Goal: Task Accomplishment & Management: Manage account settings

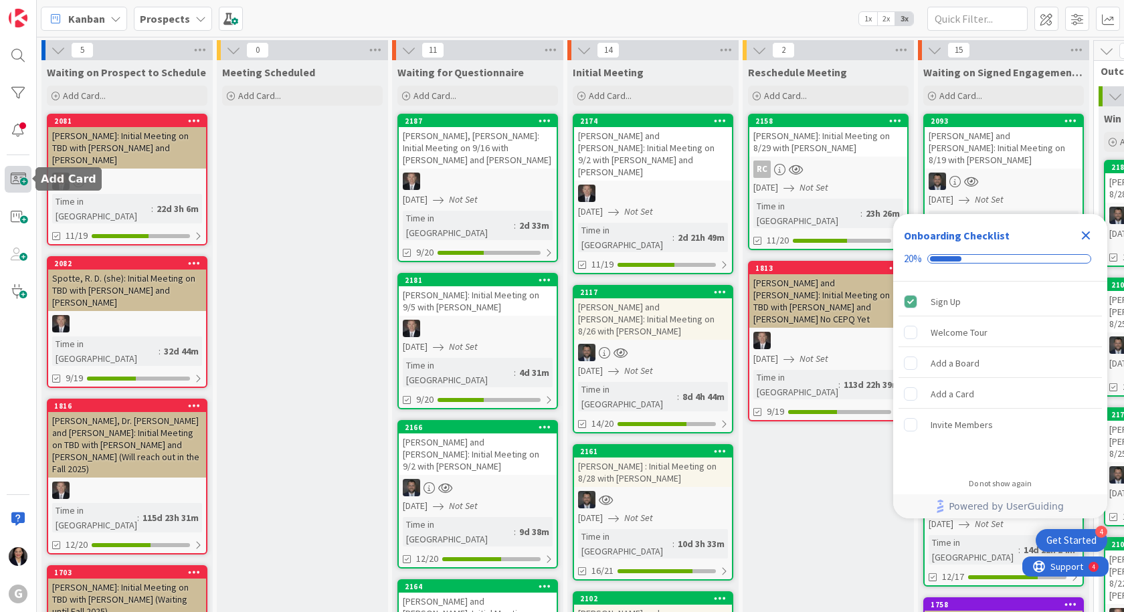
click at [15, 176] on span at bounding box center [18, 179] width 27 height 27
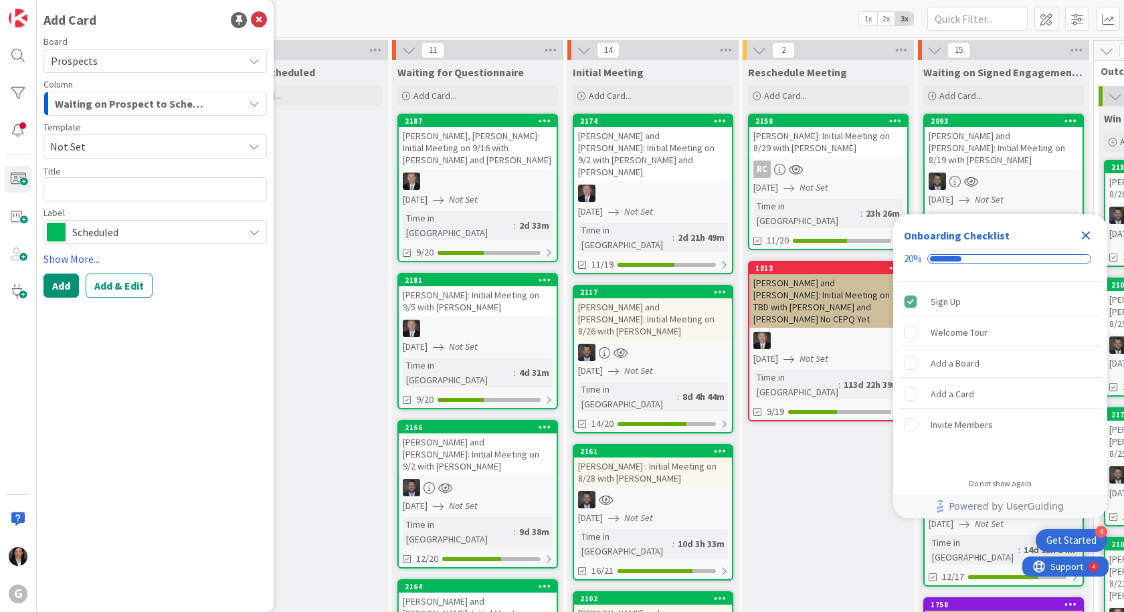
click at [140, 140] on span "Not Set" at bounding box center [141, 146] width 183 height 17
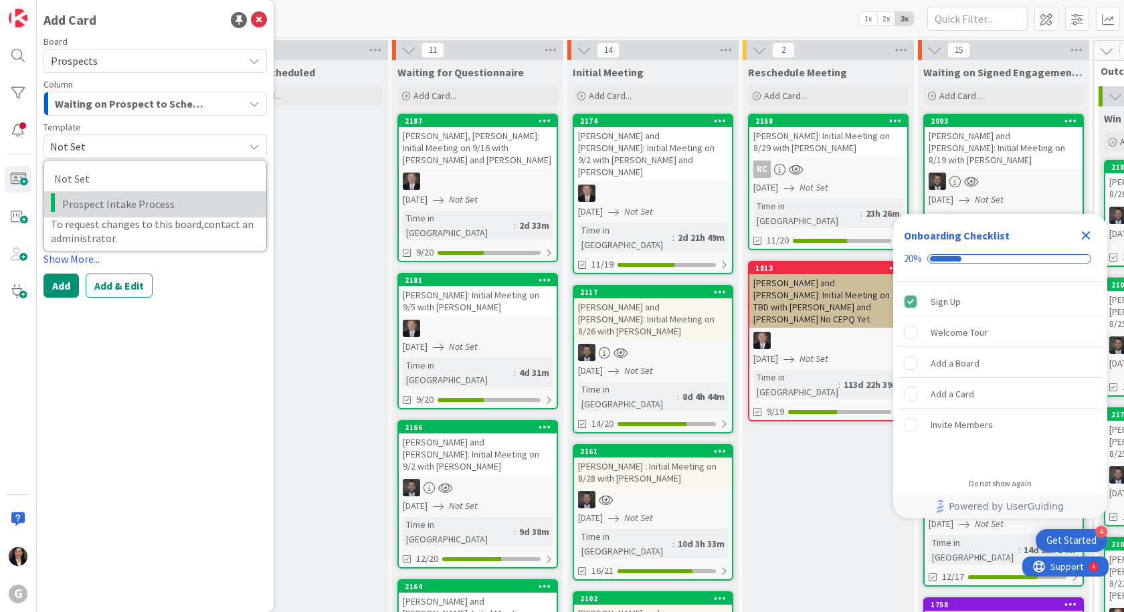
click at [142, 203] on span "Prospect Intake Process" at bounding box center [159, 203] width 194 height 17
type textarea "x"
type textarea "Prospect Intake Process"
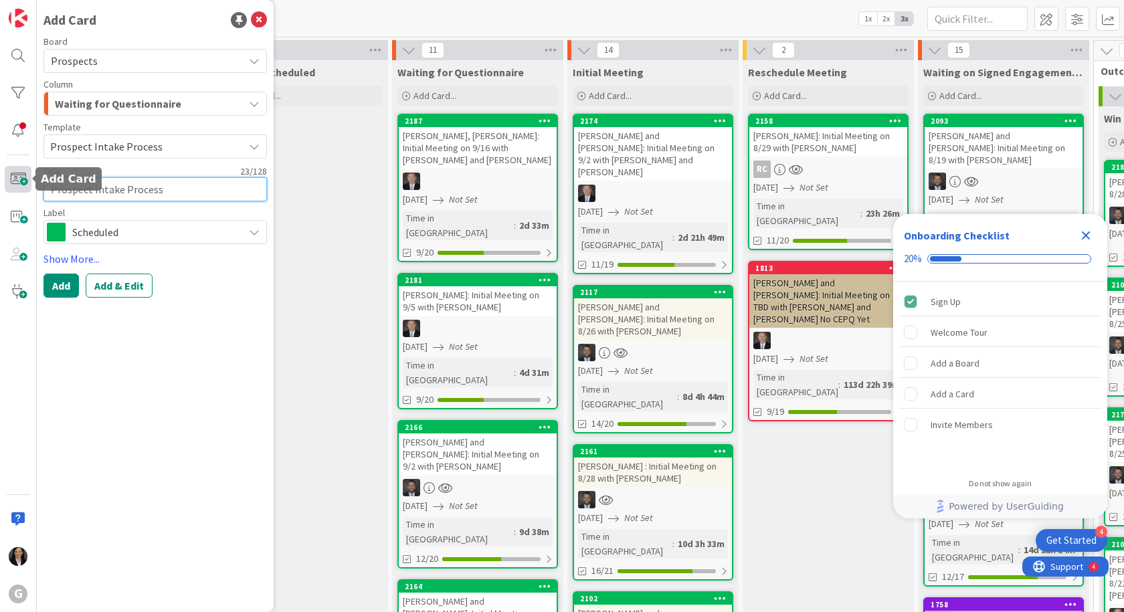
drag, startPoint x: 165, startPoint y: 191, endPoint x: 8, endPoint y: 185, distance: 157.3
click at [8, 185] on div "G Add Card Board Prospects Column Waiting for Questionnaire Template Prospect I…" at bounding box center [18, 306] width 37 height 612
type textarea "x"
type textarea "J"
type textarea "x"
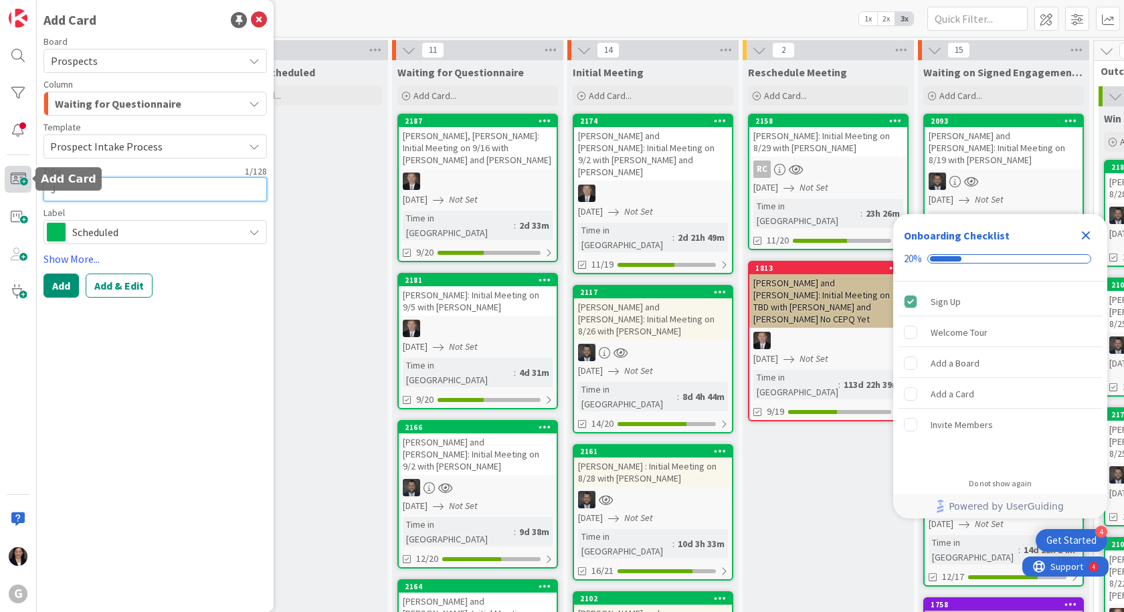
type textarea "[PERSON_NAME]"
type textarea "x"
type textarea "Jac"
type textarea "x"
type textarea "Jack"
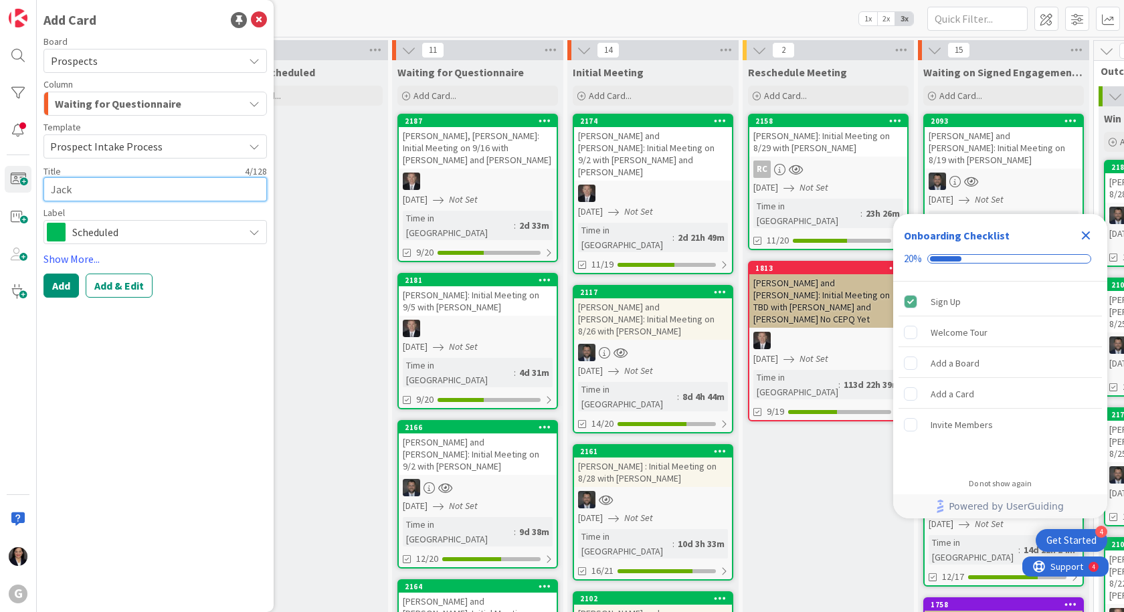
type textarea "x"
type textarea "Jacko"
type textarea "x"
type textarea "Jackob"
type textarea "x"
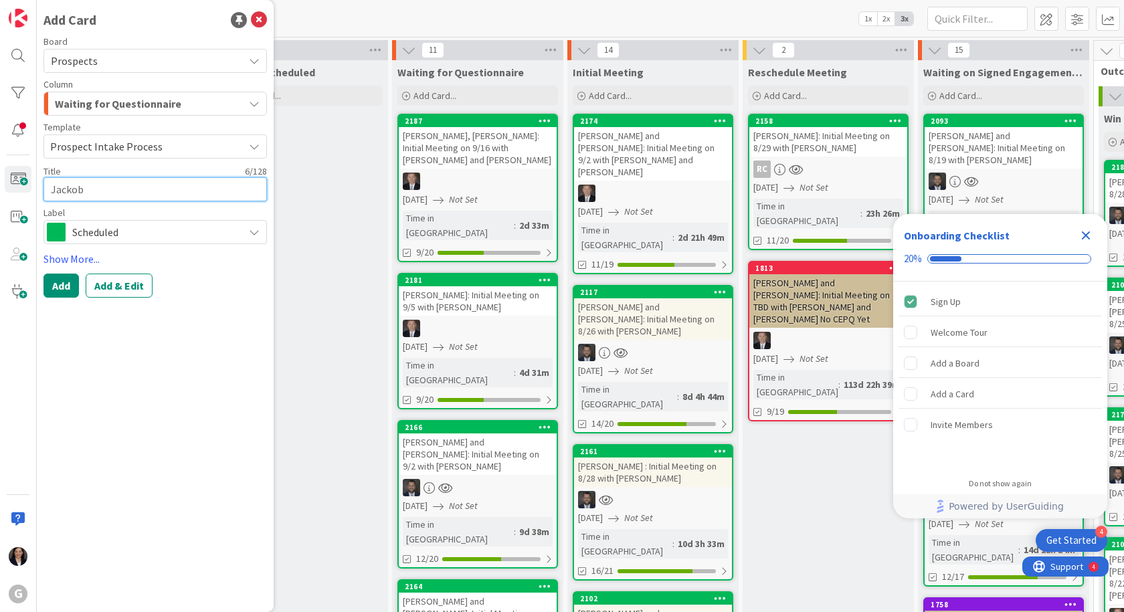
type textarea "Jackobo"
type textarea "x"
type textarea "Jackoboi"
type textarea "x"
type textarea "Jackoboic"
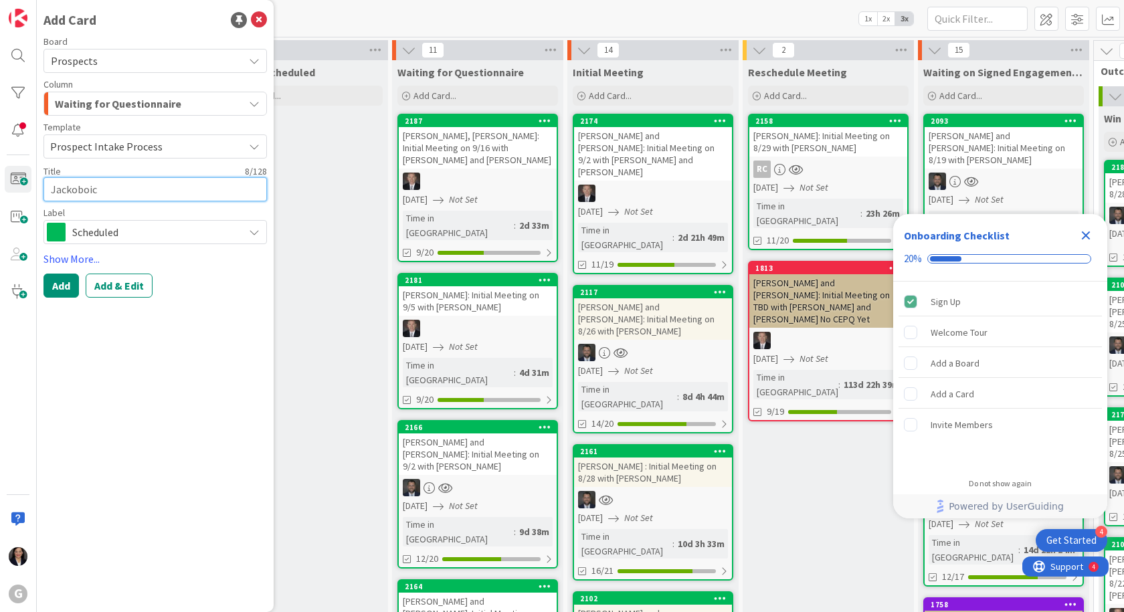
type textarea "x"
type textarea "Jackoboice"
type textarea "x"
type textarea "Jackoboice,"
type textarea "x"
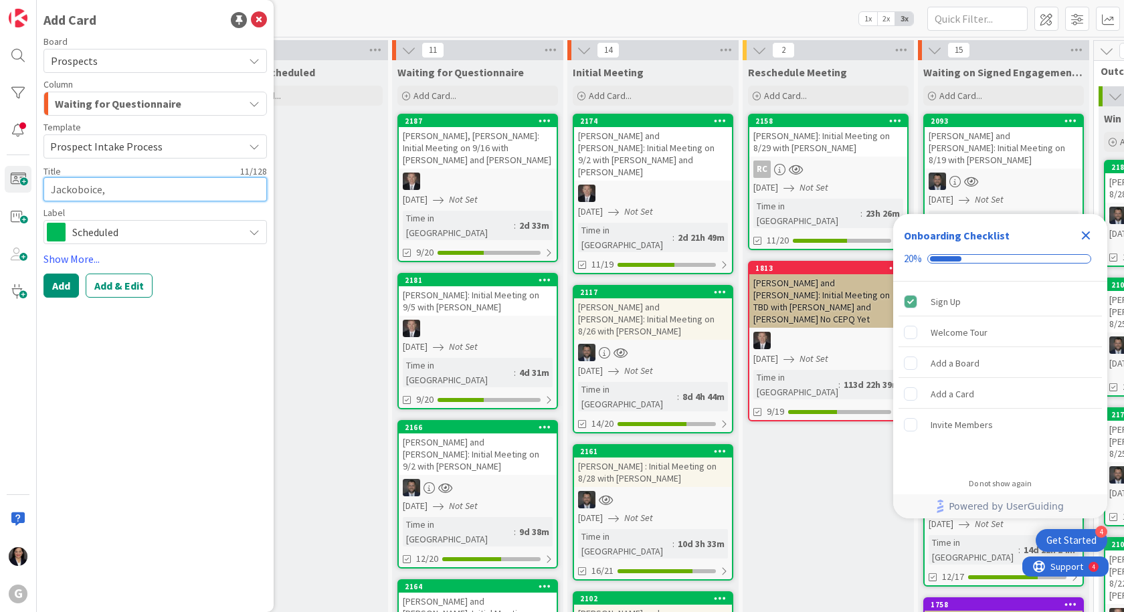
type textarea "Jackoboice,"
type textarea "x"
type textarea "Jackoboice, T"
type textarea "x"
type textarea "Jackoboice, Ti"
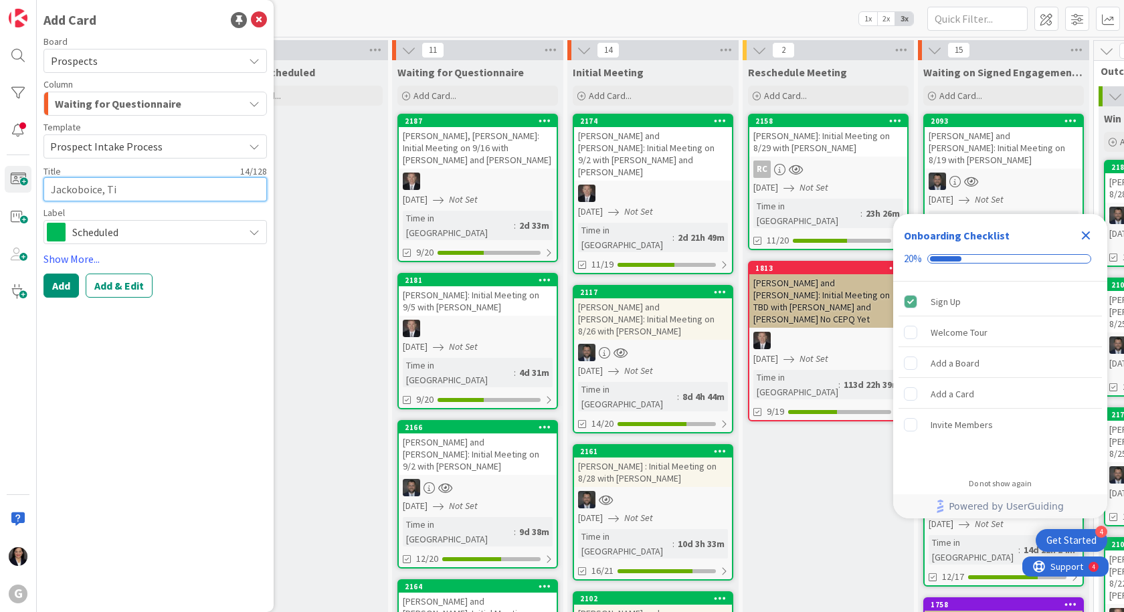
type textarea "x"
type textarea "[PERSON_NAME]"
type textarea "x"
type textarea "[PERSON_NAME]"
type textarea "x"
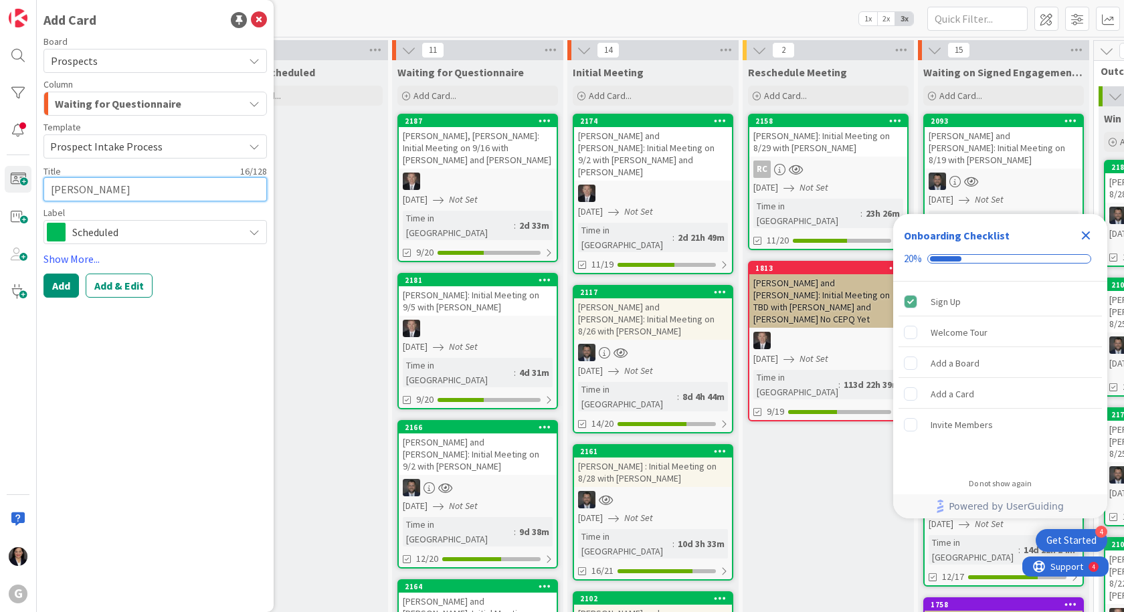
type textarea "[PERSON_NAME]"
type textarea "x"
type textarea "[PERSON_NAME]"
type textarea "x"
type textarea "[PERSON_NAME]"
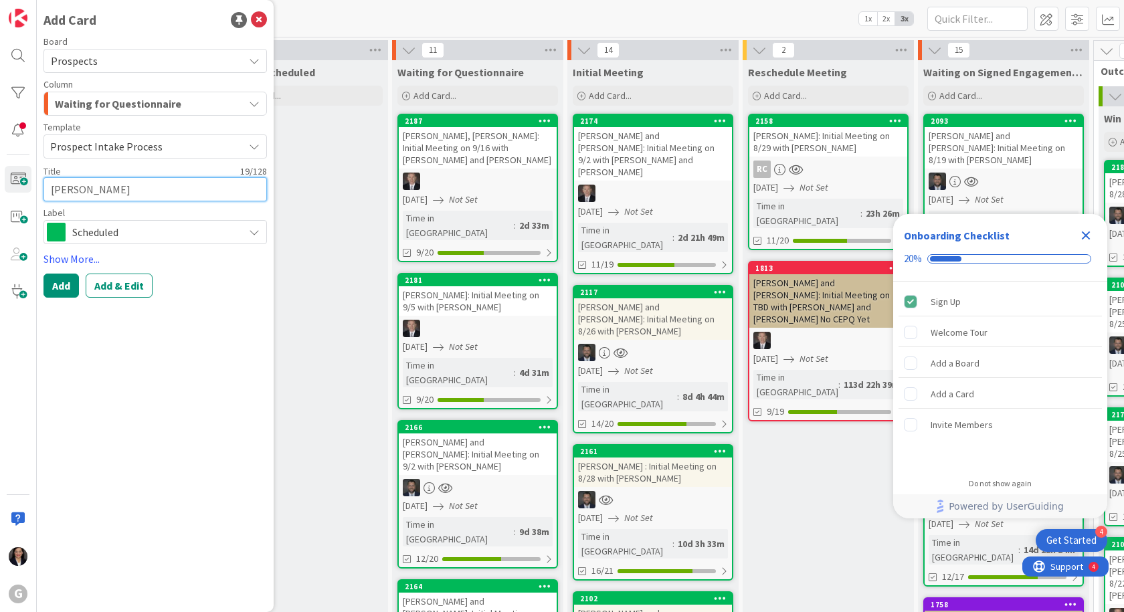
type textarea "x"
type textarea "[PERSON_NAME]"
type textarea "x"
type textarea "[PERSON_NAME]"
type textarea "x"
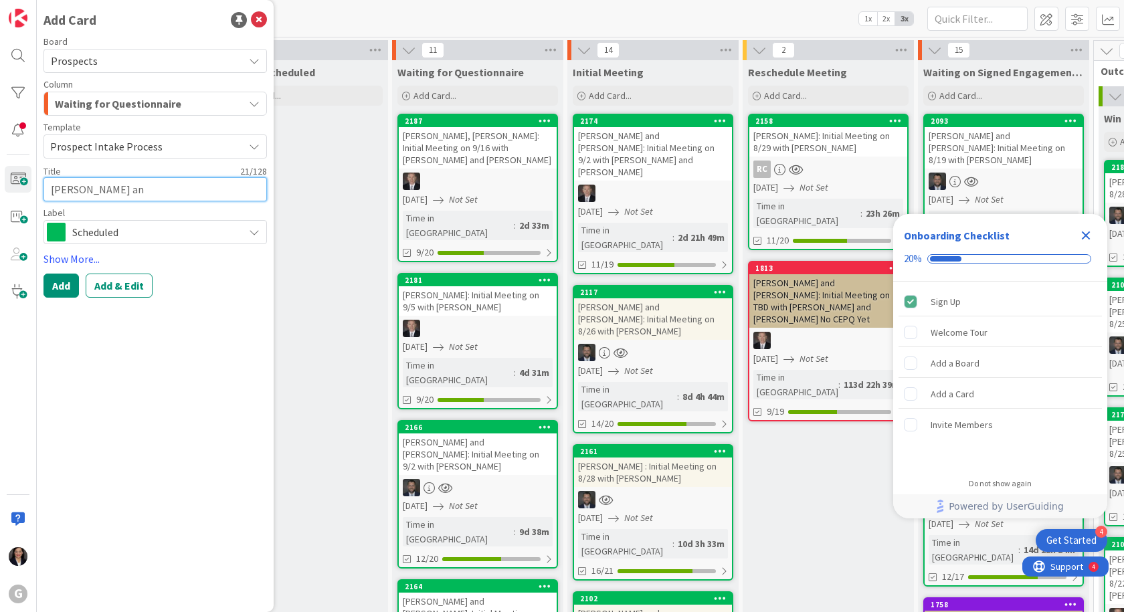
type textarea "[PERSON_NAME] and"
type textarea "x"
type textarea "[PERSON_NAME] and"
type textarea "x"
type textarea "[PERSON_NAME] and h"
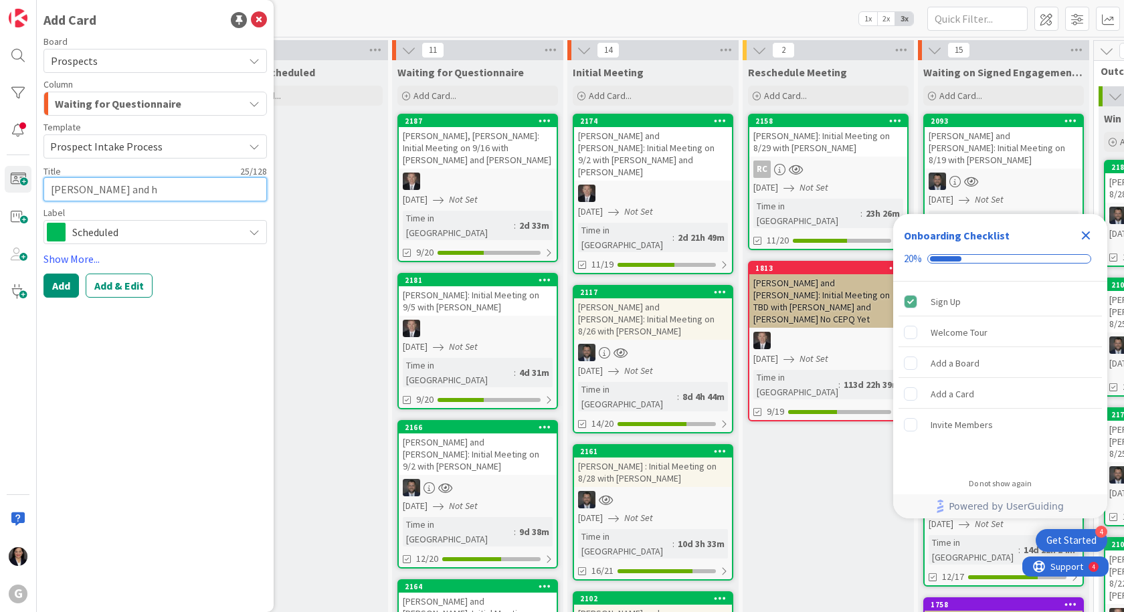
type textarea "x"
type textarea "[PERSON_NAME] and"
type textarea "x"
type textarea "[PERSON_NAME] and H"
type textarea "x"
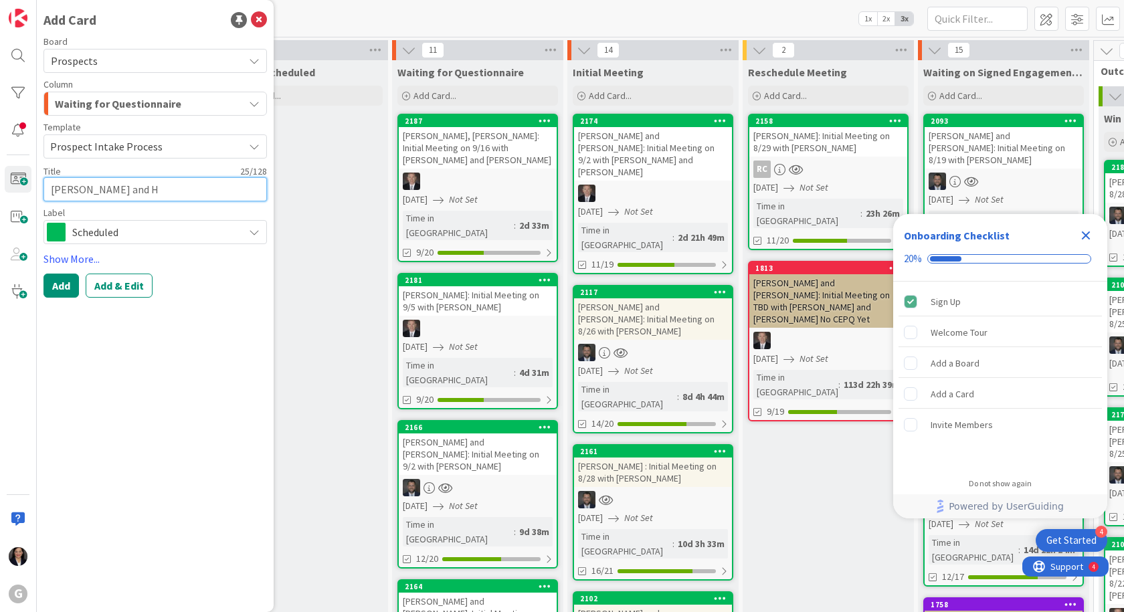
type textarea "[PERSON_NAME] and [PERSON_NAME]"
type textarea "x"
type textarea "[PERSON_NAME] and [PERSON_NAME]"
type textarea "x"
type textarea "[PERSON_NAME] and Heat"
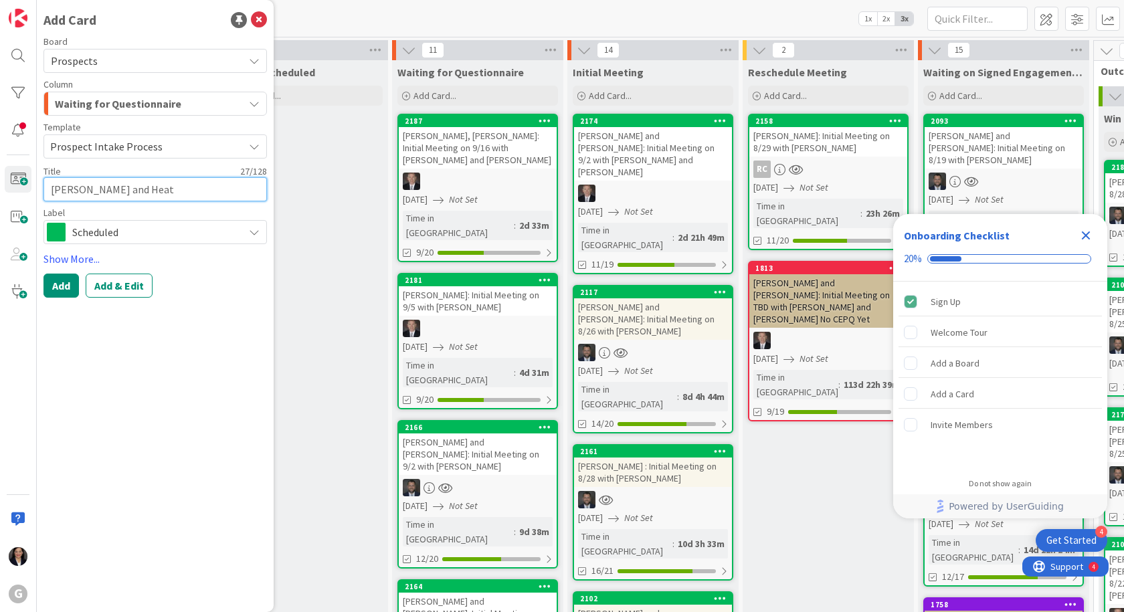
type textarea "x"
type textarea "[PERSON_NAME] and [PERSON_NAME]"
type textarea "x"
type textarea "[PERSON_NAME] and [PERSON_NAME]"
type textarea "x"
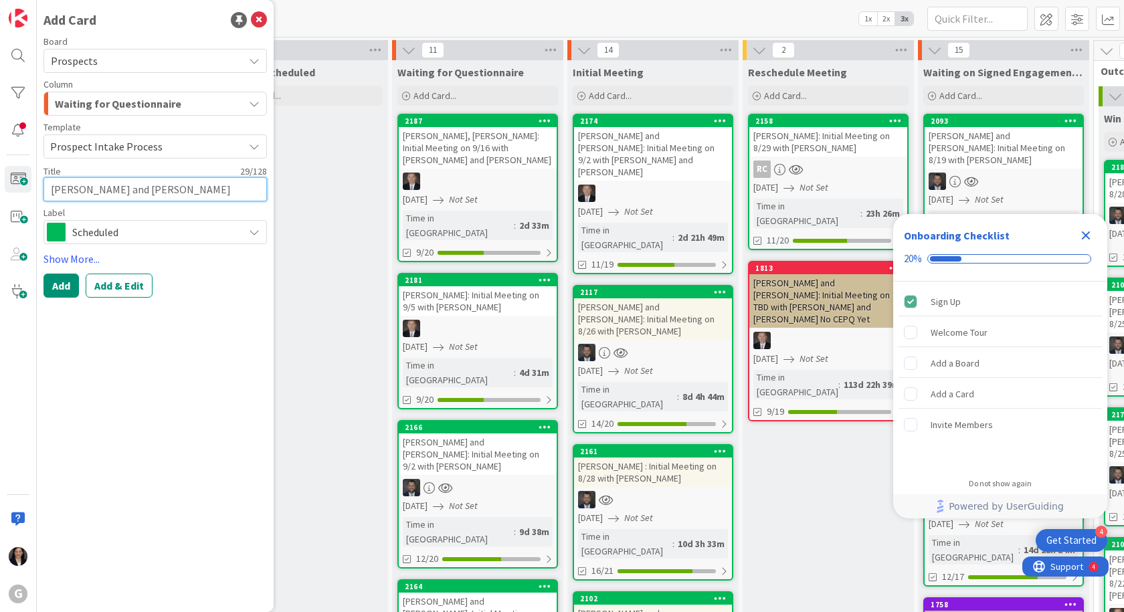
type textarea "[PERSON_NAME] and [PERSON_NAME]"
type textarea "x"
type textarea "[PERSON_NAME] and [PERSON_NAME]:"
type textarea "x"
type textarea "[PERSON_NAME] and [PERSON_NAME]:"
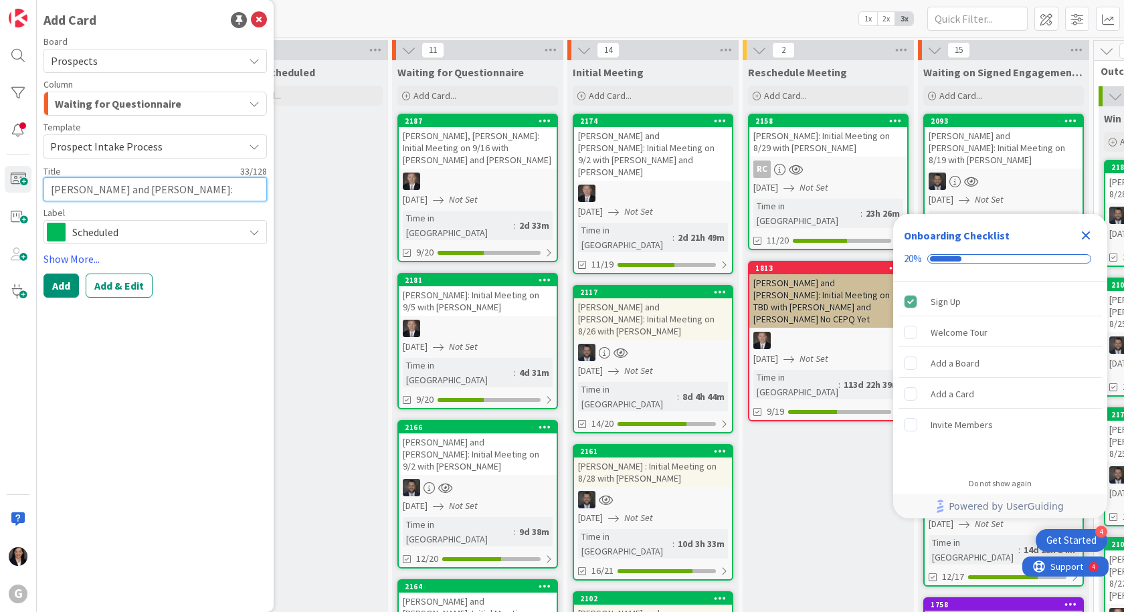
type textarea "x"
type textarea "[PERSON_NAME] and [PERSON_NAME]: I"
type textarea "x"
type textarea "[PERSON_NAME] and [PERSON_NAME]: In"
type textarea "x"
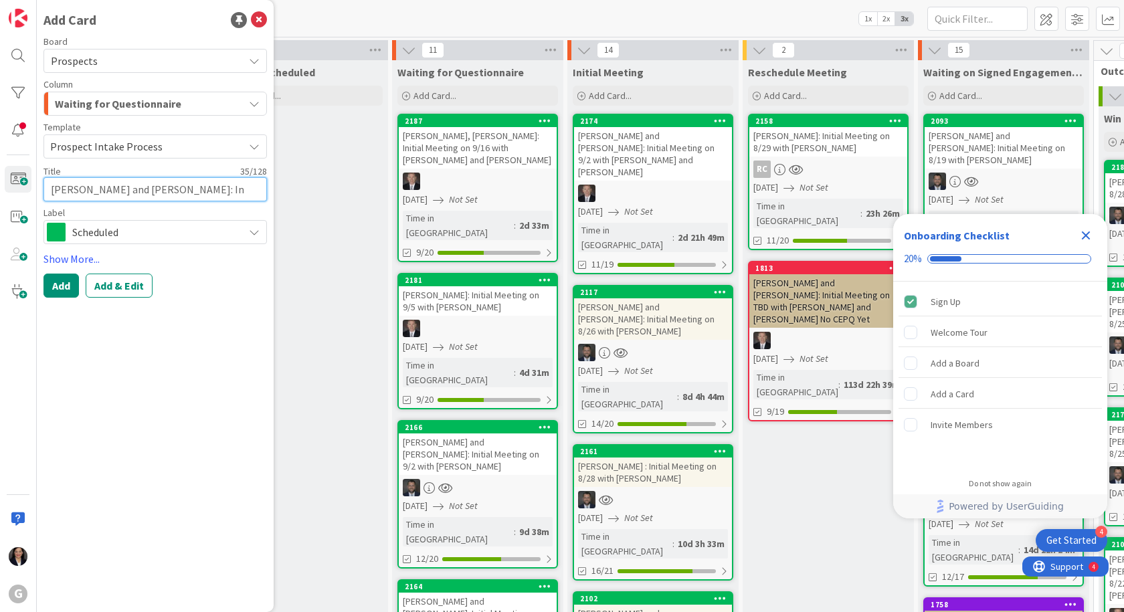
type textarea "[PERSON_NAME] and [PERSON_NAME]: Ini"
type textarea "x"
type textarea "[PERSON_NAME] and [PERSON_NAME]: Init"
type textarea "x"
type textarea "[PERSON_NAME] and [PERSON_NAME]: [PERSON_NAME]"
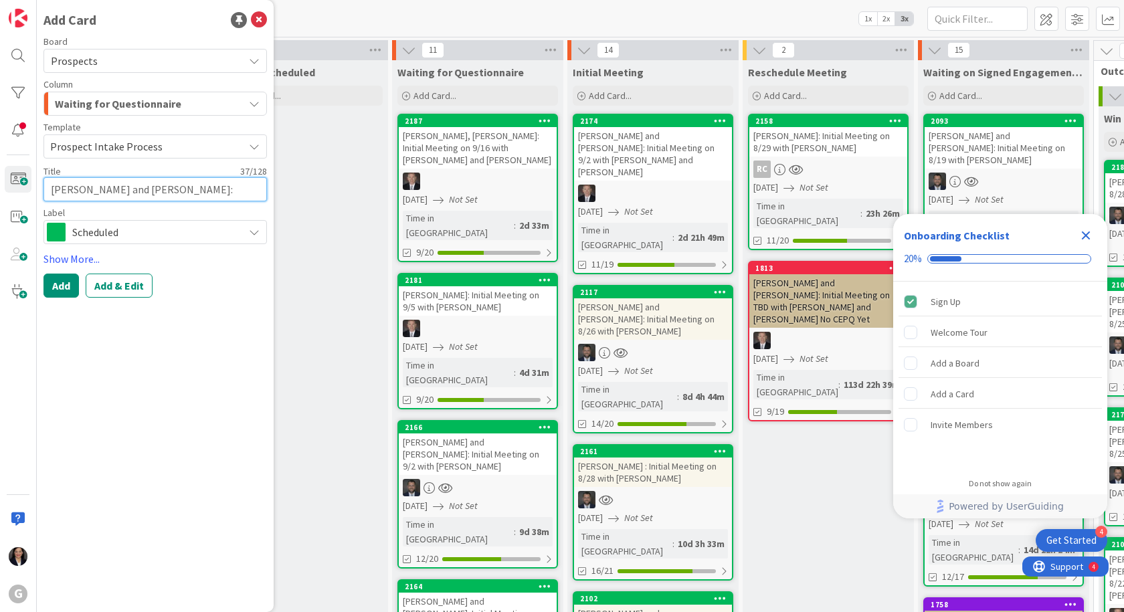
type textarea "x"
type textarea "[PERSON_NAME] and [PERSON_NAME]: Inital"
type textarea "x"
type textarea "[PERSON_NAME] and [PERSON_NAME]: Inital"
type textarea "x"
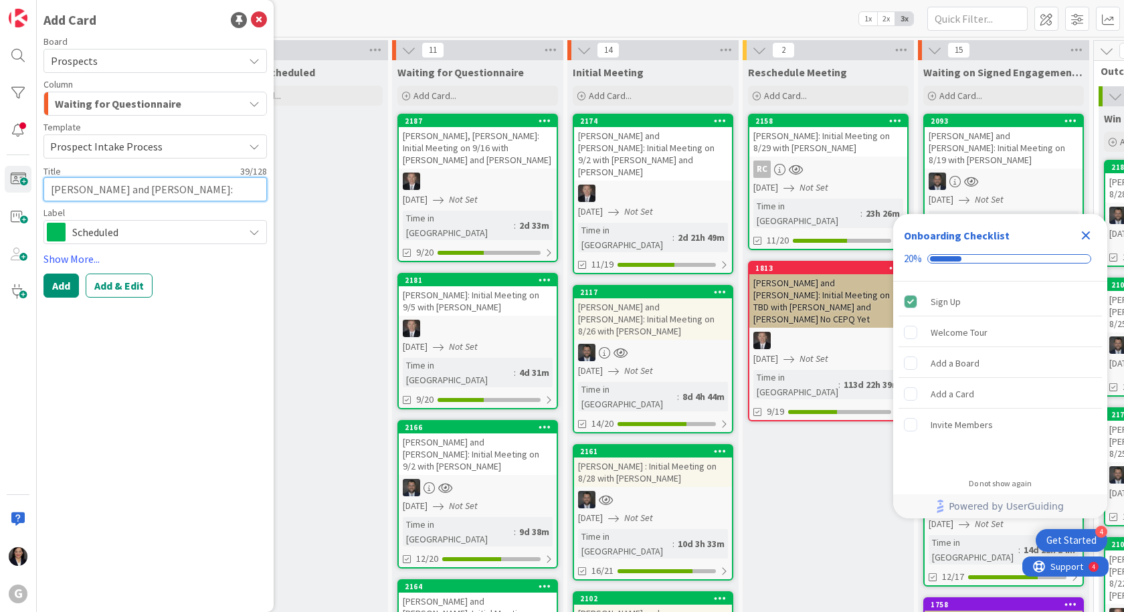
type textarea "[PERSON_NAME] and [PERSON_NAME]: Inital M"
type textarea "x"
type textarea "[PERSON_NAME] and [PERSON_NAME]: Inital"
type textarea "x"
type textarea "[PERSON_NAME] and [PERSON_NAME]: Inital"
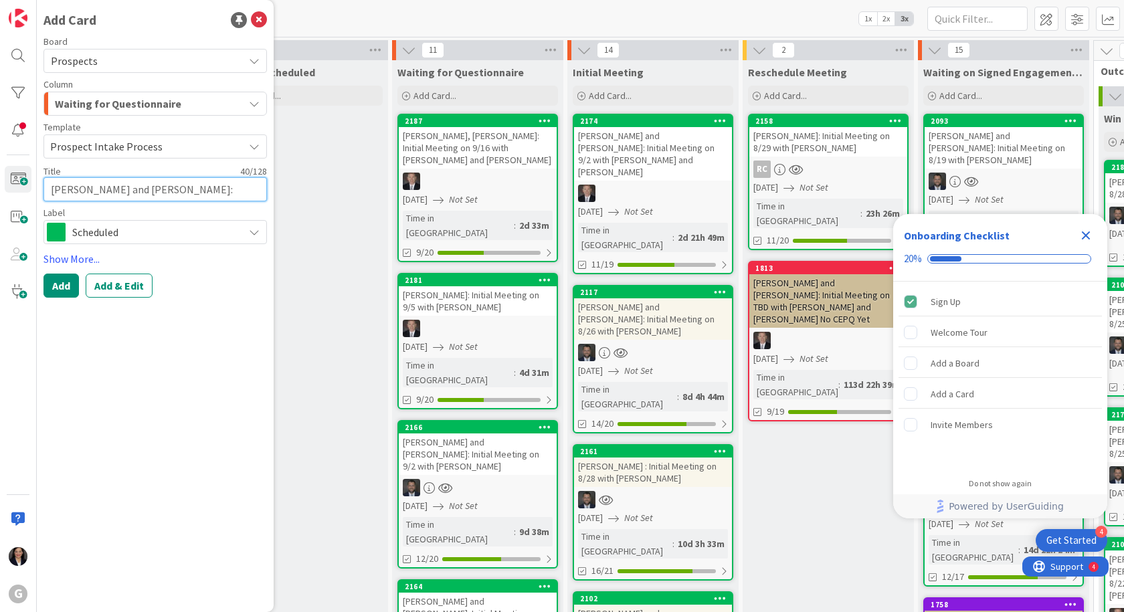
type textarea "x"
type textarea "[PERSON_NAME] and [PERSON_NAME]: [PERSON_NAME]"
type textarea "x"
type textarea "[PERSON_NAME] and [PERSON_NAME]: Init"
type textarea "x"
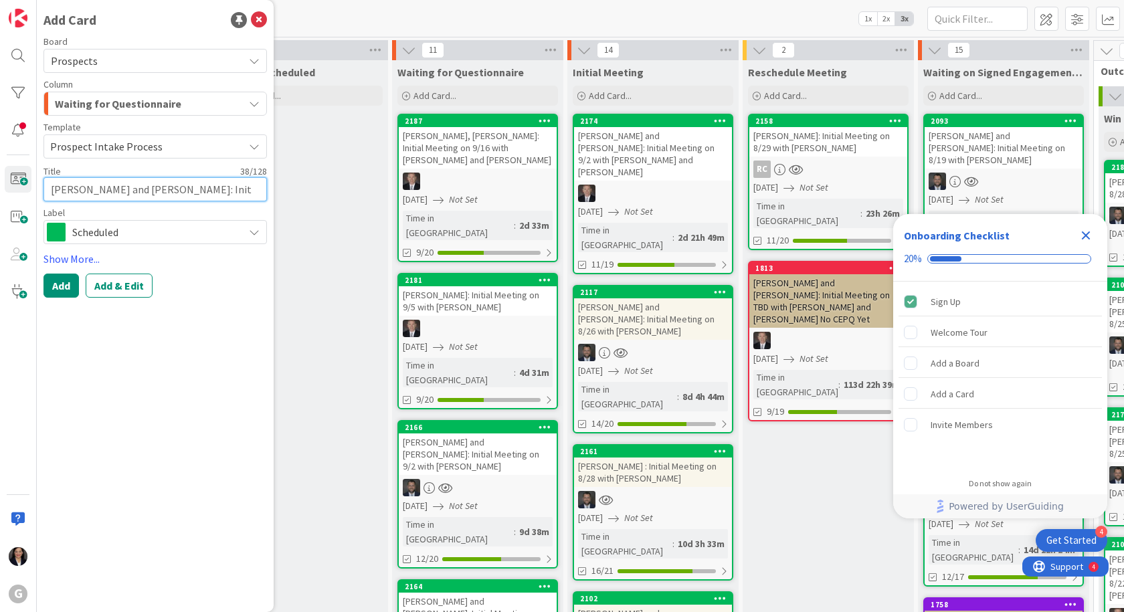
type textarea "[PERSON_NAME] and [PERSON_NAME]: Ini"
type textarea "x"
type textarea "[PERSON_NAME] and [PERSON_NAME]: IniT"
type textarea "x"
type textarea "[PERSON_NAME] and [PERSON_NAME]: Ini"
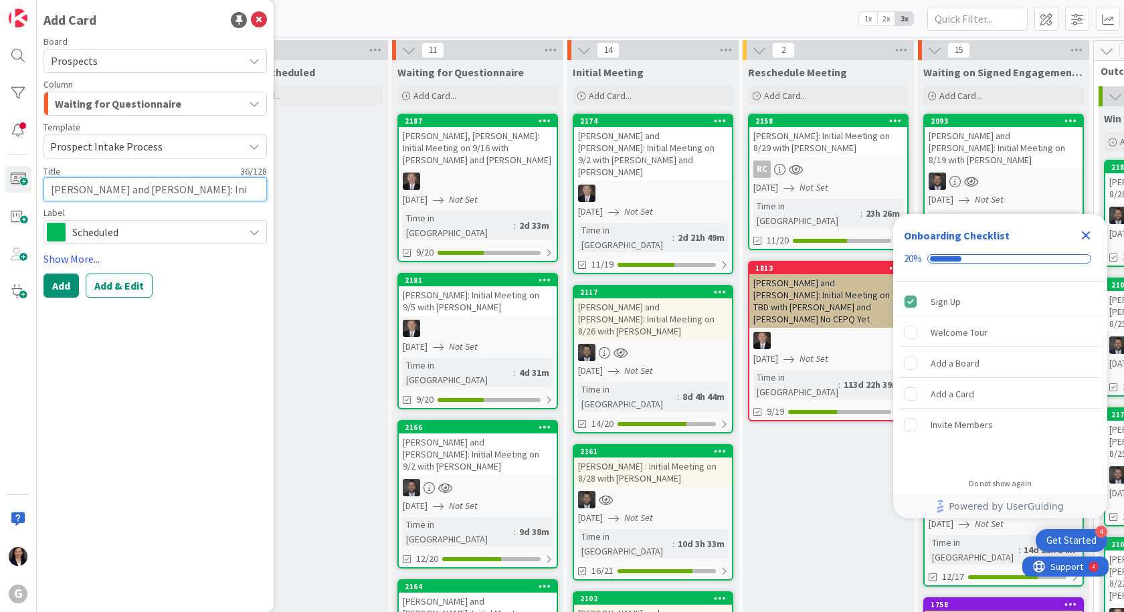
type textarea "x"
type textarea "[PERSON_NAME] and [PERSON_NAME]: Init"
type textarea "x"
type textarea "[PERSON_NAME] and [PERSON_NAME]: Initi"
type textarea "x"
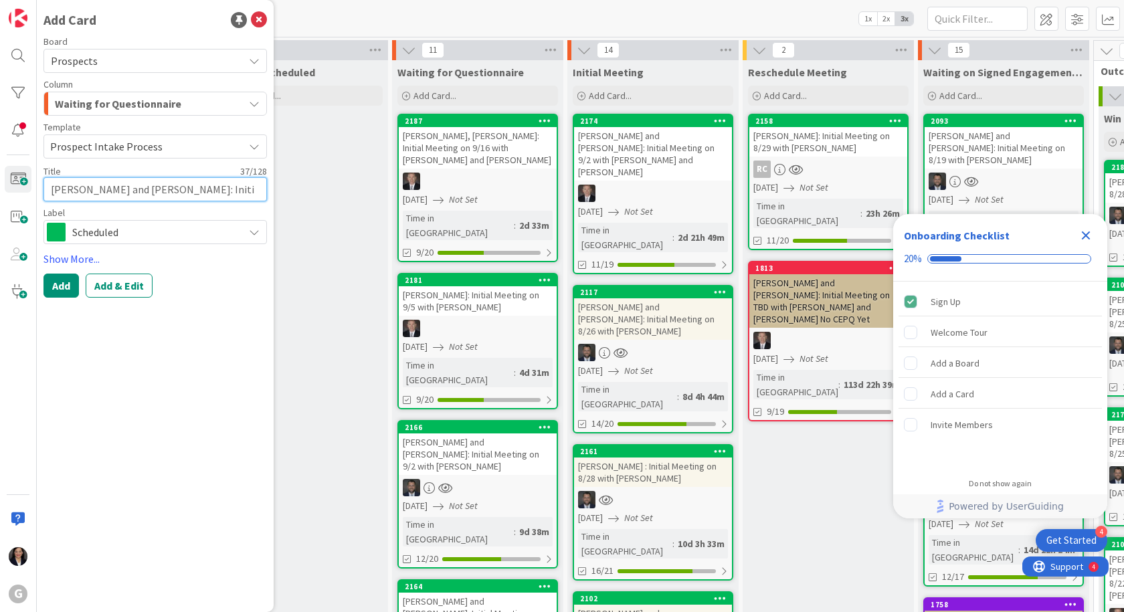
type textarea "[PERSON_NAME] and [PERSON_NAME]: Initia"
type textarea "x"
type textarea "[PERSON_NAME] and [PERSON_NAME]: Initial"
type textarea "x"
type textarea "[PERSON_NAME] and [PERSON_NAME]: Initial"
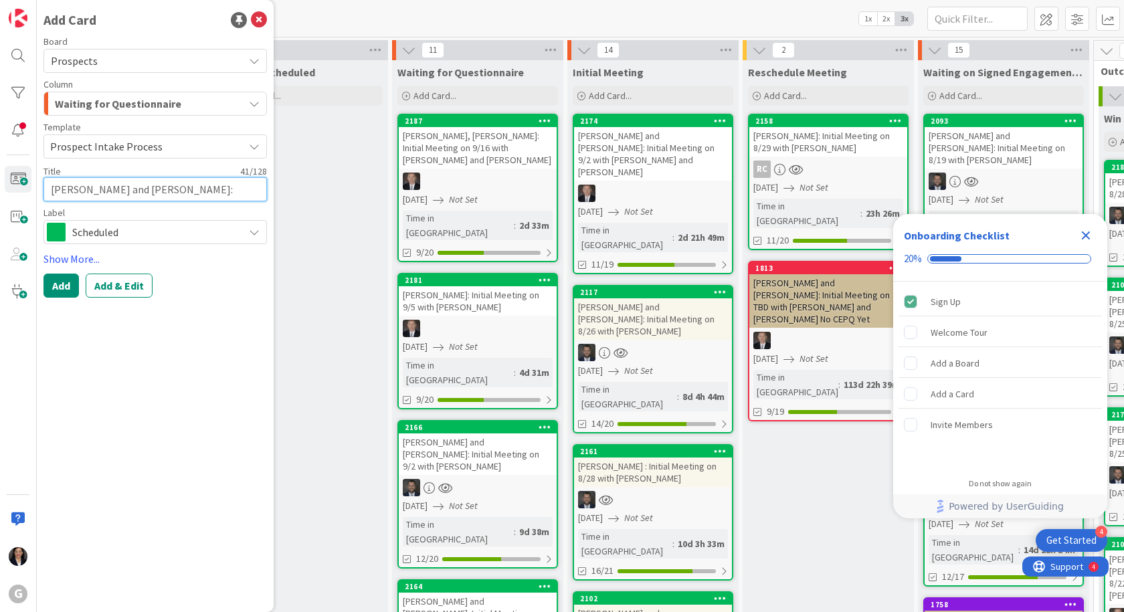
type textarea "x"
type textarea "[PERSON_NAME] and [PERSON_NAME]: Initial M"
type textarea "x"
type textarea "[PERSON_NAME] and [PERSON_NAME]: Initial Me"
type textarea "x"
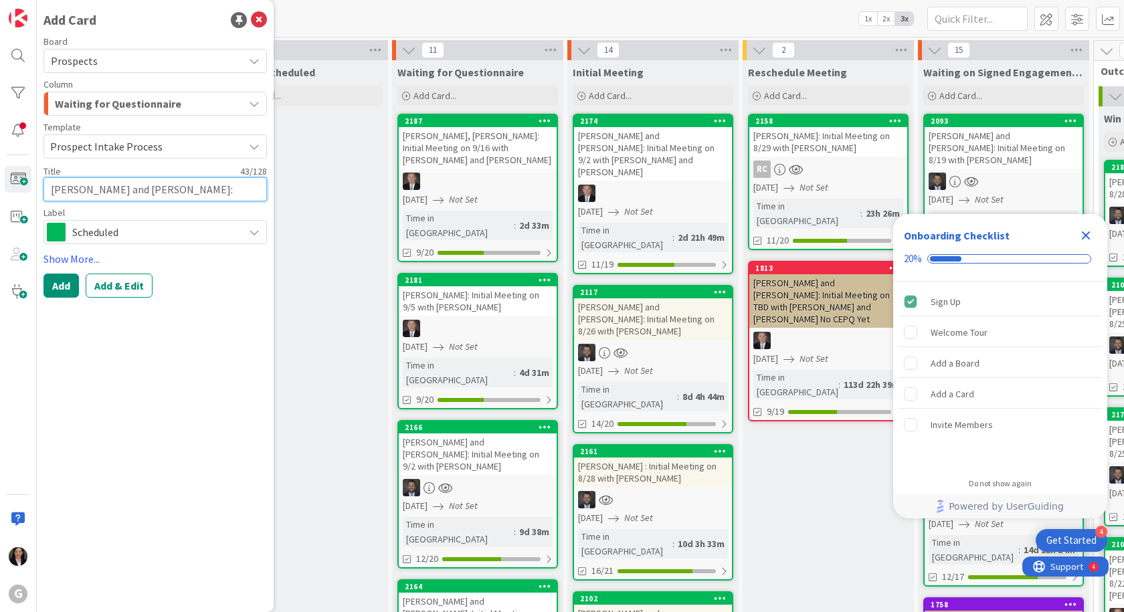
type textarea "[PERSON_NAME] and [PERSON_NAME]: Initial Mee"
type textarea "x"
type textarea "[PERSON_NAME] and [PERSON_NAME]: Initial Meet"
type textarea "x"
type textarea "[PERSON_NAME] and [PERSON_NAME]: Initial Meetin"
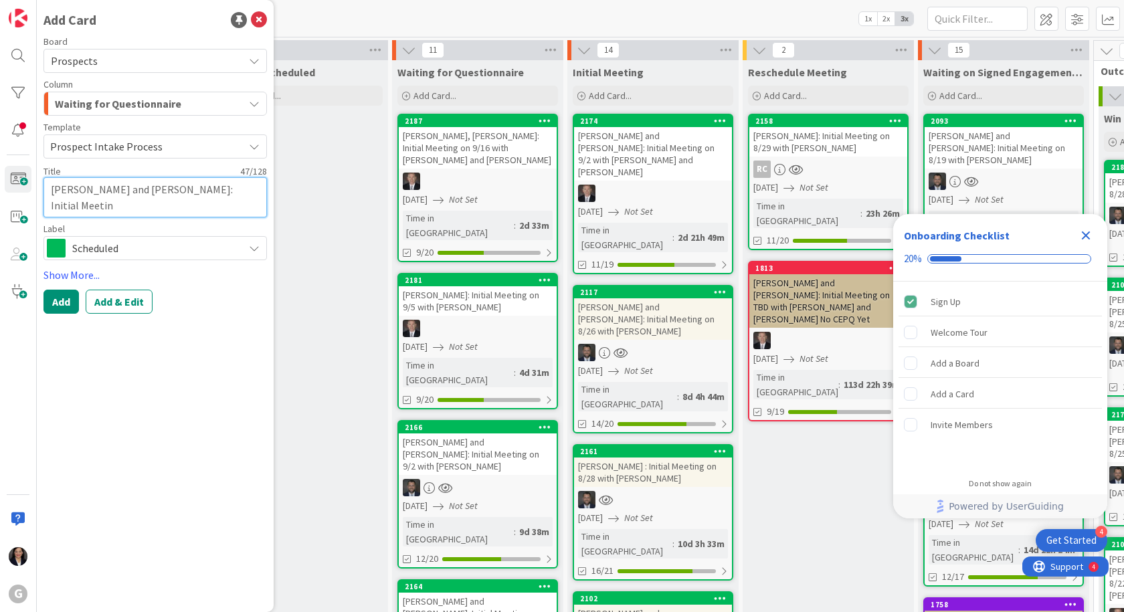
type textarea "x"
type textarea "[PERSON_NAME] and [PERSON_NAME]: Initial Meeting"
type textarea "x"
type textarea "[PERSON_NAME] and [PERSON_NAME]: Initial Meeting"
type textarea "x"
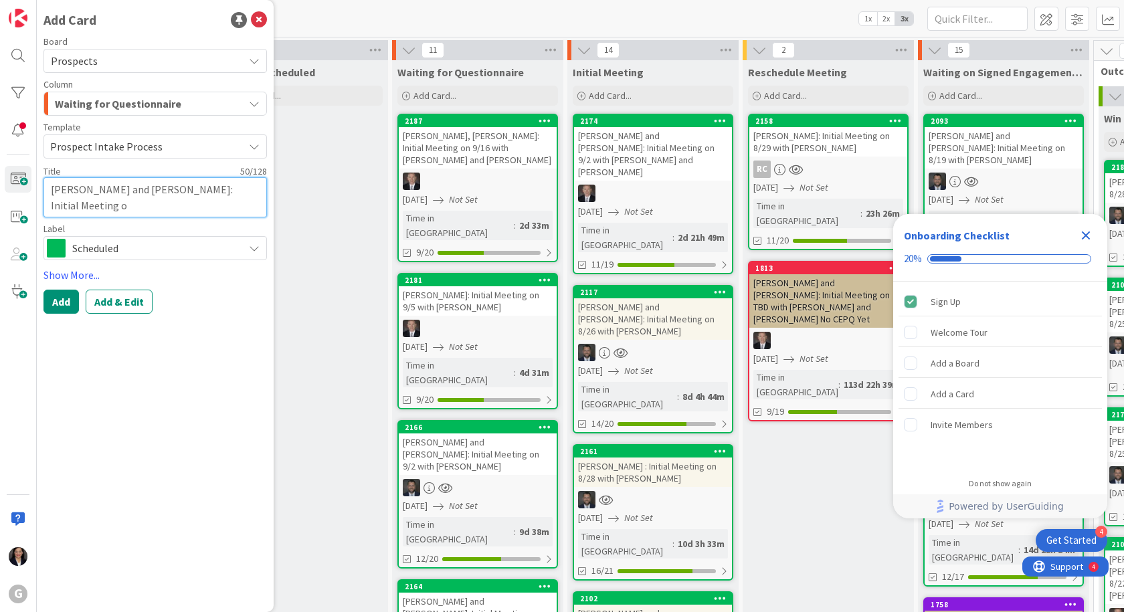
type textarea "[PERSON_NAME] and [PERSON_NAME]: Initial Meeting on"
type textarea "x"
type textarea "[PERSON_NAME] and [PERSON_NAME]: Initial Meeting on"
type textarea "x"
type textarea "[PERSON_NAME] and [PERSON_NAME]: Initial Meeting on 9"
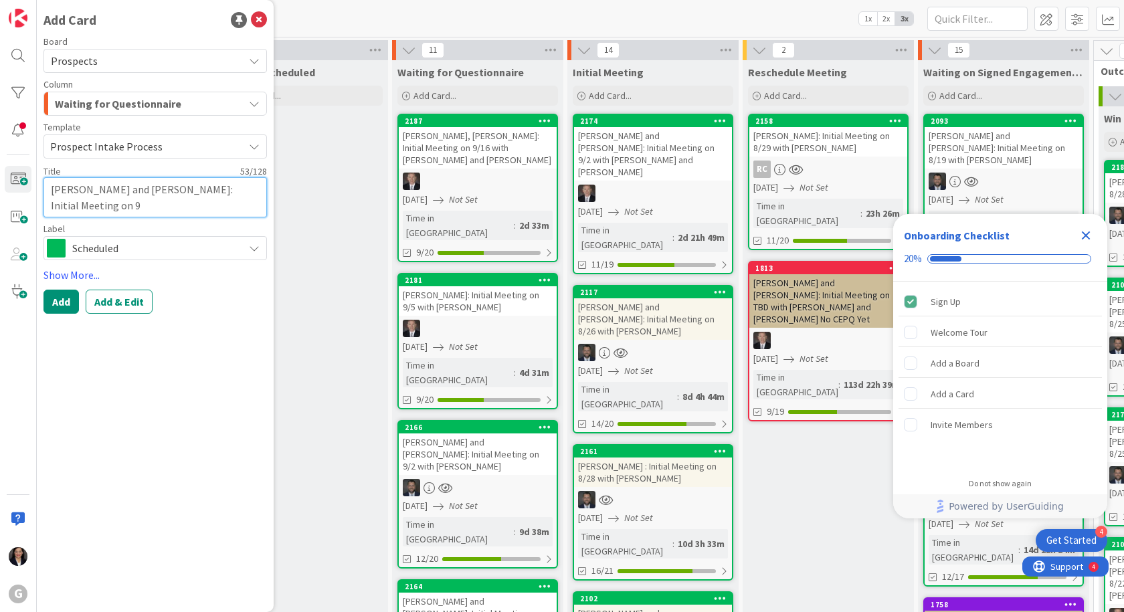
type textarea "x"
type textarea "[PERSON_NAME] and [PERSON_NAME]: Initial Meeting on 9/"
type textarea "x"
type textarea "[PERSON_NAME] and [PERSON_NAME]: Initial Meeting on 9/4"
type textarea "x"
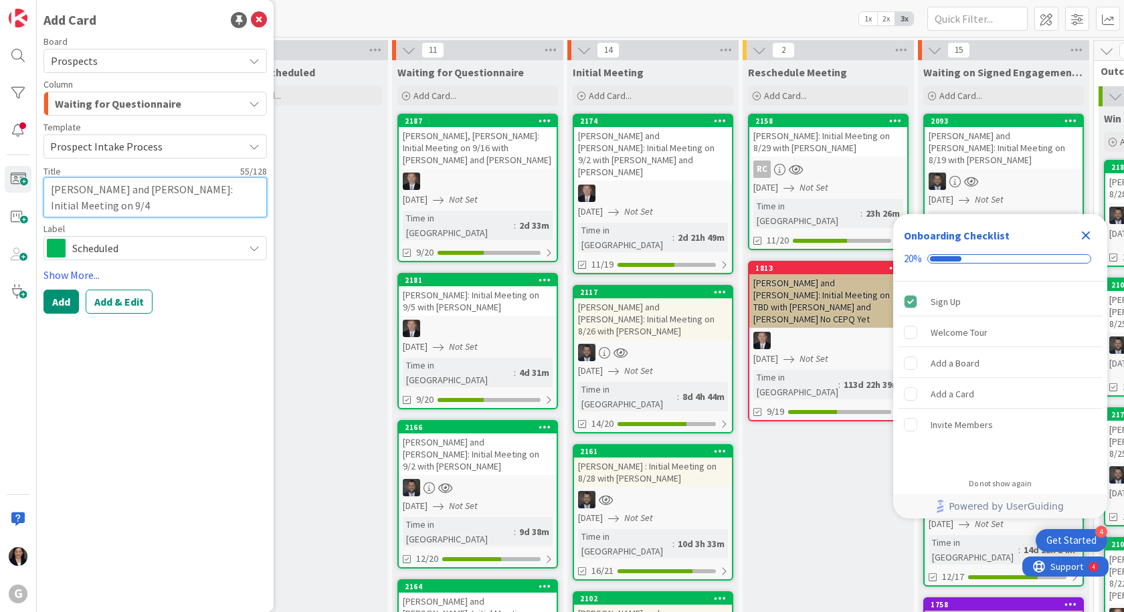
type textarea "[PERSON_NAME] and [PERSON_NAME]: Initial Meeting on 9/4"
type textarea "x"
type textarea "[PERSON_NAME] and [PERSON_NAME]: Initial Meeting on 9/4 w"
type textarea "x"
type textarea "[PERSON_NAME] and [PERSON_NAME]: Initial Meeting on 9/4 wi"
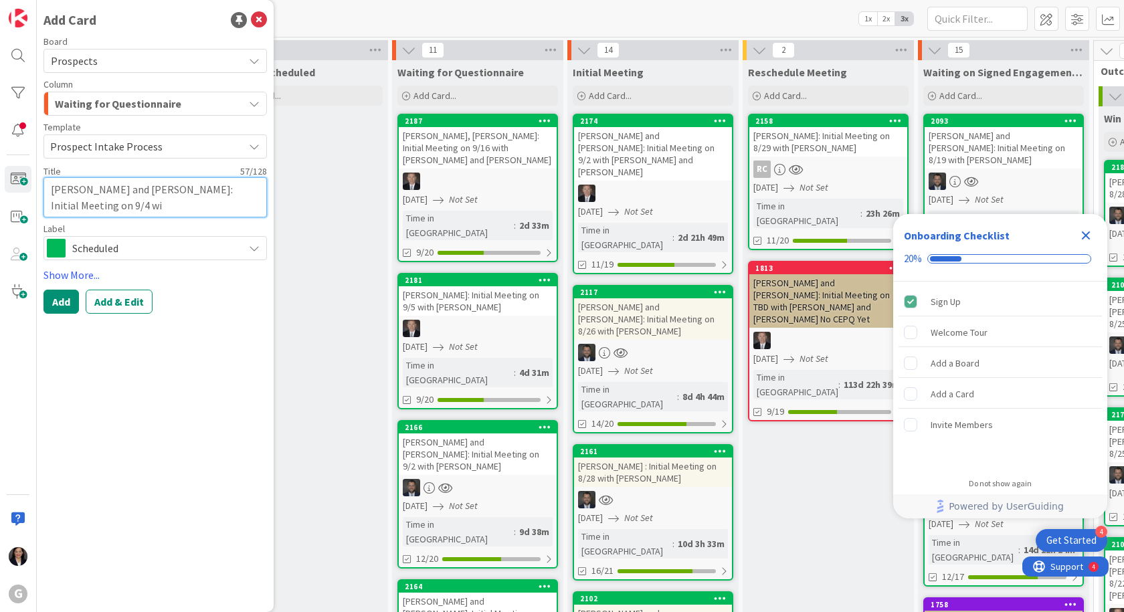
type textarea "x"
type textarea "[PERSON_NAME] and [PERSON_NAME]: Initial Meeting on 9/4 wit"
type textarea "x"
type textarea "[PERSON_NAME] and [PERSON_NAME]: Initial Meeting on 9/4 with"
type textarea "x"
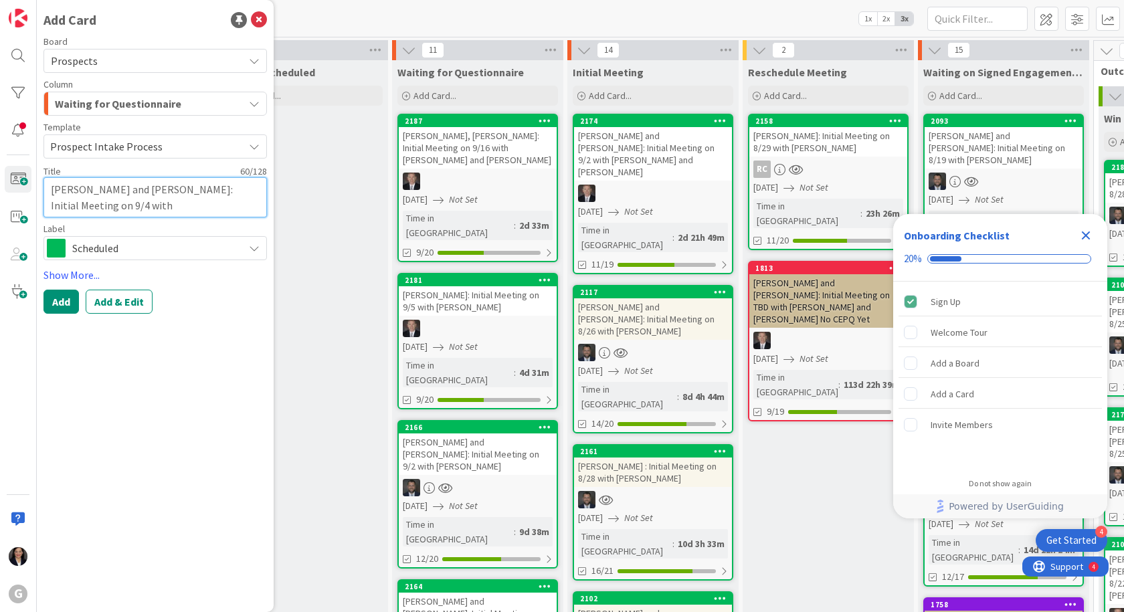
type textarea "[PERSON_NAME] and [PERSON_NAME]: Initial Meeting on 9/4 with"
type textarea "x"
type textarea "[PERSON_NAME] and [PERSON_NAME]: Initial Meeting on 9/4 with J"
type textarea "x"
type textarea "[PERSON_NAME] and [PERSON_NAME]: Initial Meeting on 9/4 with [PERSON_NAME]"
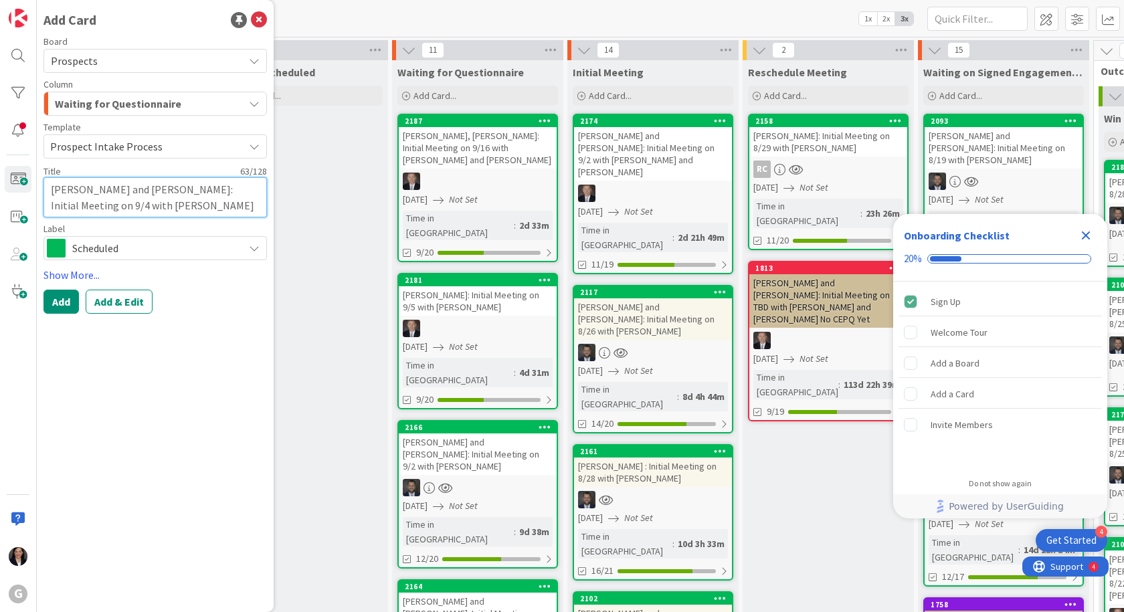
type textarea "x"
type textarea "[PERSON_NAME] and [PERSON_NAME]: Initial Meeting on 9/4 with [PERSON_NAME]"
type textarea "x"
type textarea "[PERSON_NAME] and [PERSON_NAME]: Initial Meeting on 9/4 with [PERSON_NAME]"
type textarea "x"
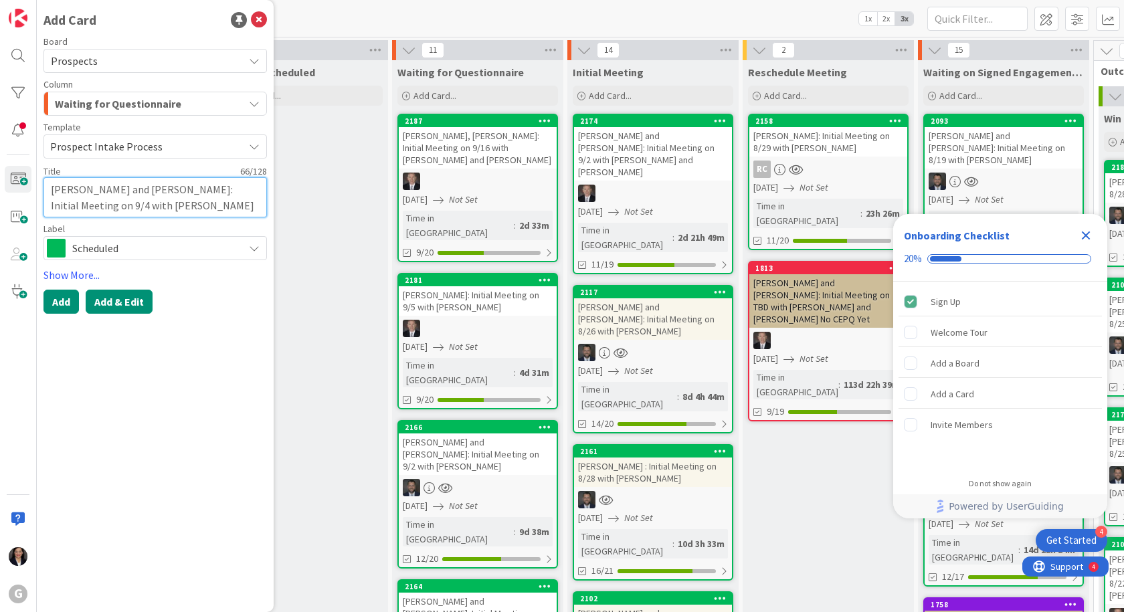
type textarea "[PERSON_NAME] and [PERSON_NAME]: Initial Meeting on 9/4 with [PERSON_NAME]"
click at [130, 298] on button "Add & Edit" at bounding box center [119, 302] width 67 height 24
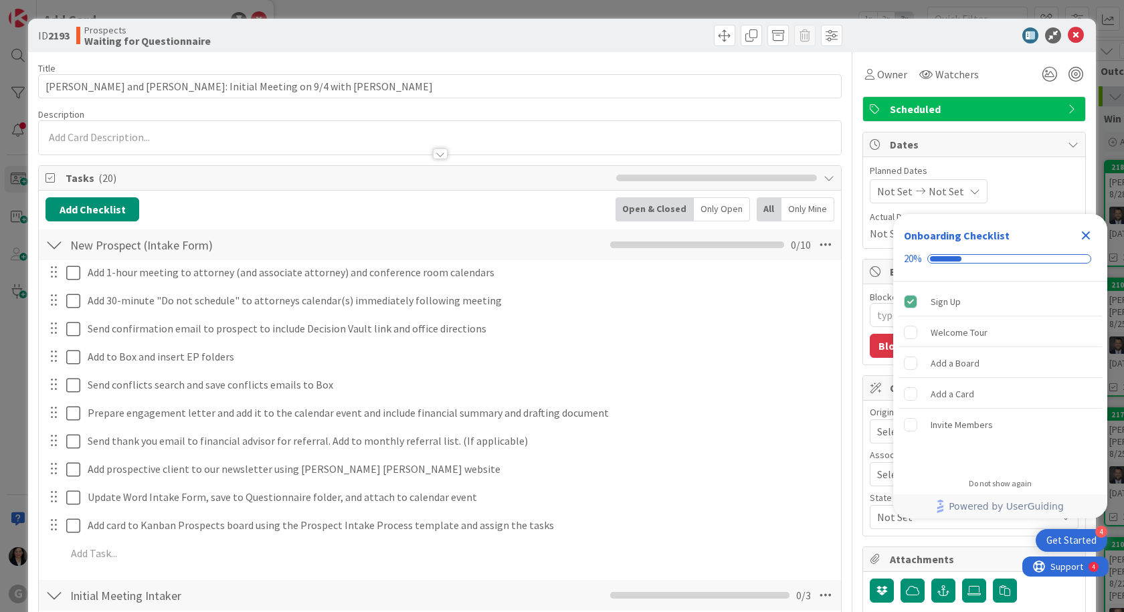
type textarea "x"
click at [1084, 235] on icon "Close Checklist" at bounding box center [1086, 235] width 9 height 9
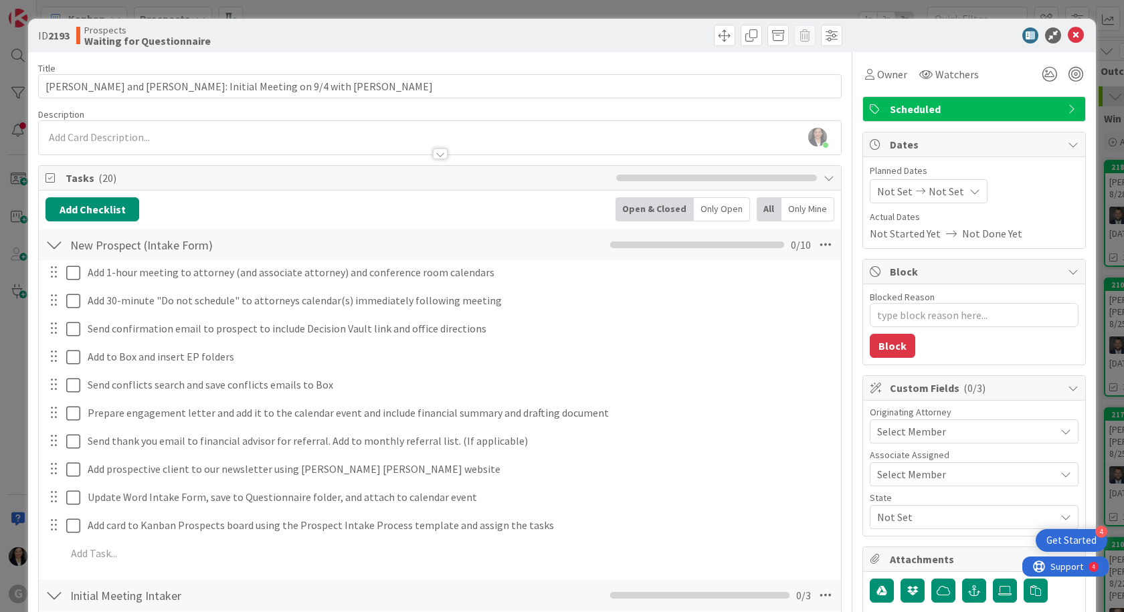
click at [877, 195] on span "Not Set" at bounding box center [894, 191] width 35 height 16
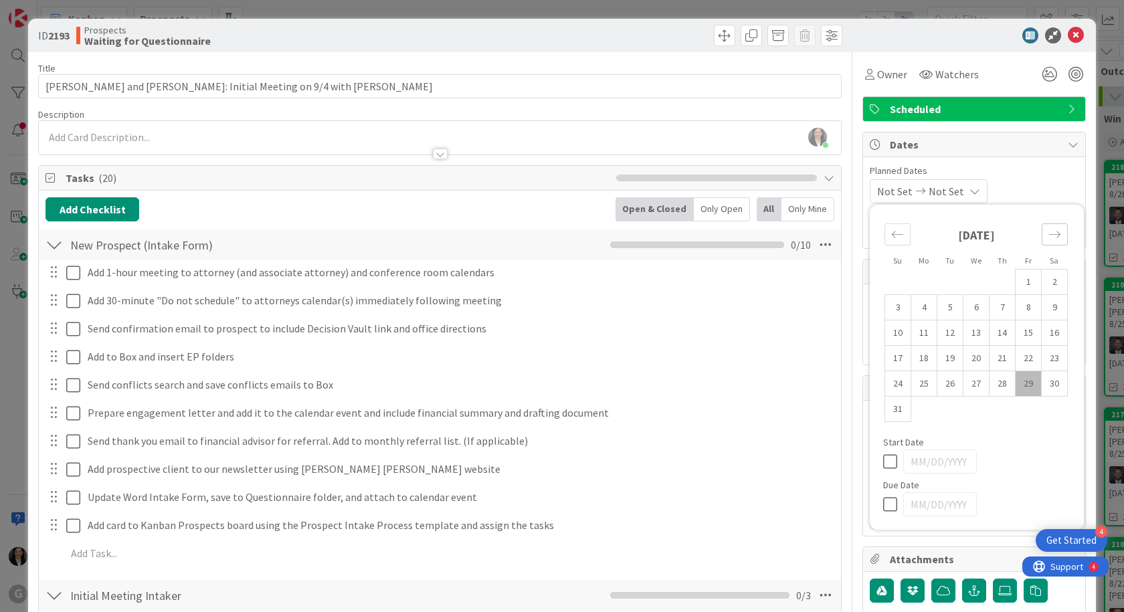
click at [1048, 231] on icon "Move forward to switch to the next month." at bounding box center [1054, 234] width 13 height 13
click at [989, 278] on td "4" at bounding box center [1002, 282] width 26 height 25
type input "[DATE]"
click at [1026, 180] on div "[DATE] Not Set Su Mo Tu We Th Fr Sa [DATE] 1 2 3 4 5 6 7 8 9 10 11 12 13 14 15 …" at bounding box center [974, 191] width 209 height 24
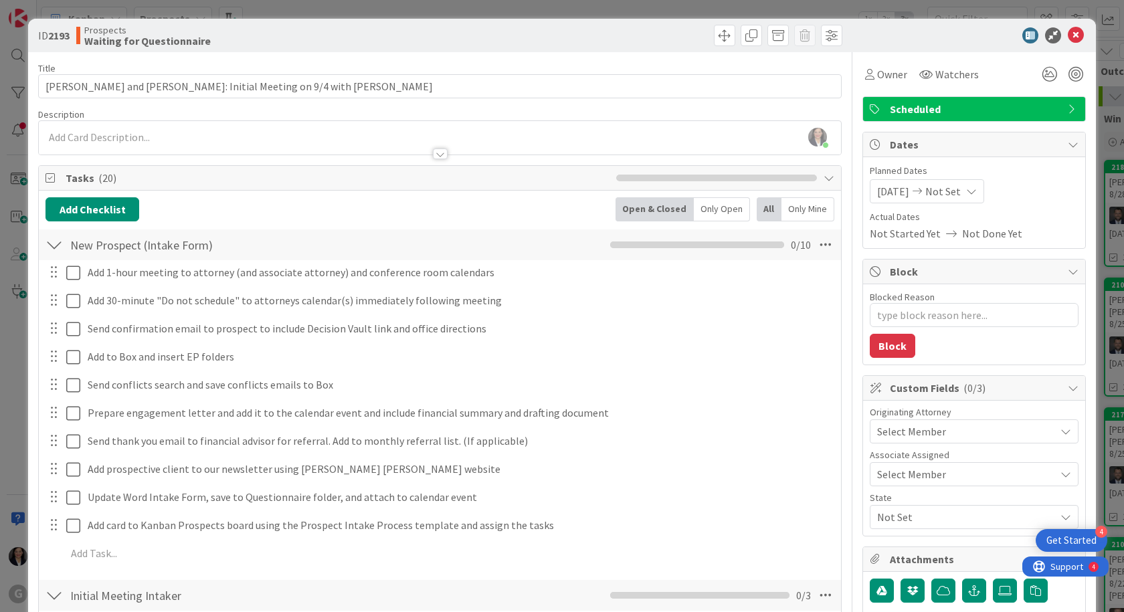
click at [916, 433] on span "Select Member" at bounding box center [911, 431] width 69 height 16
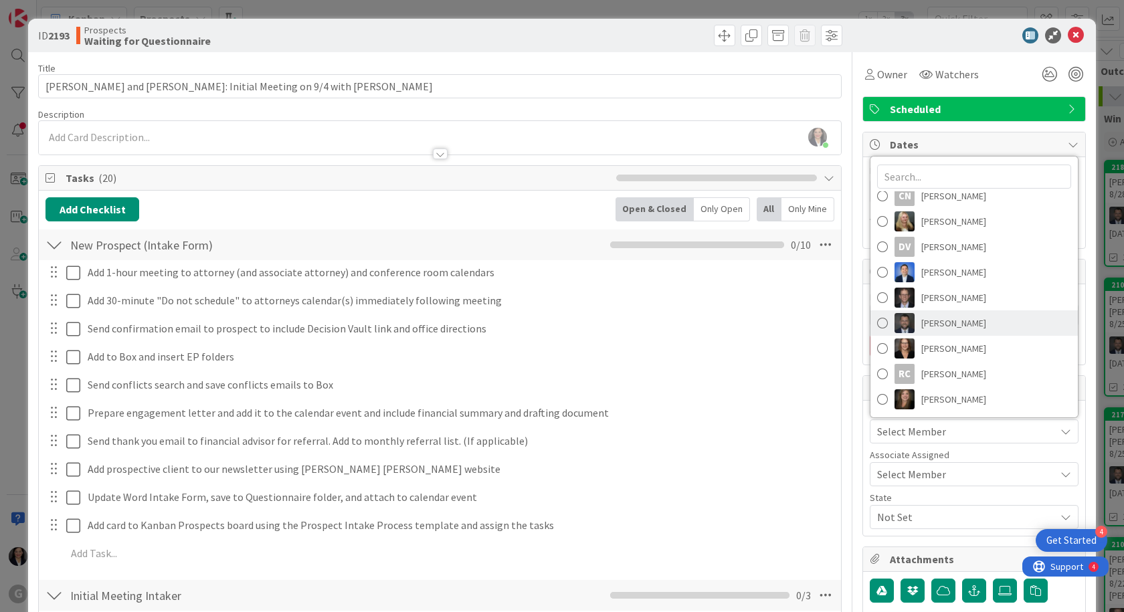
click at [952, 332] on span "[PERSON_NAME]" at bounding box center [953, 323] width 65 height 20
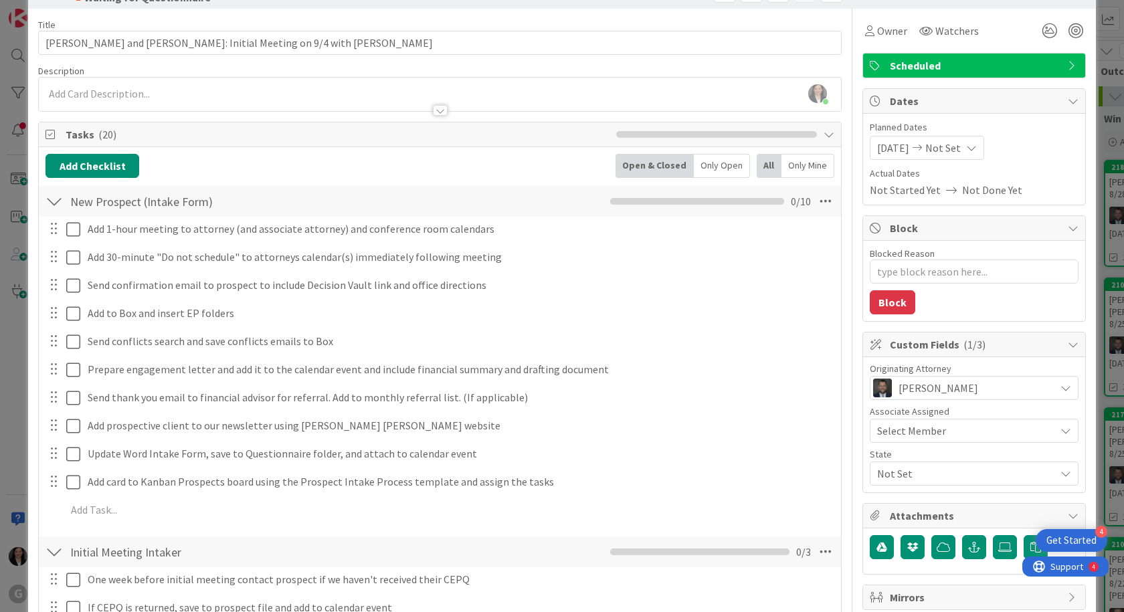
scroll to position [67, 0]
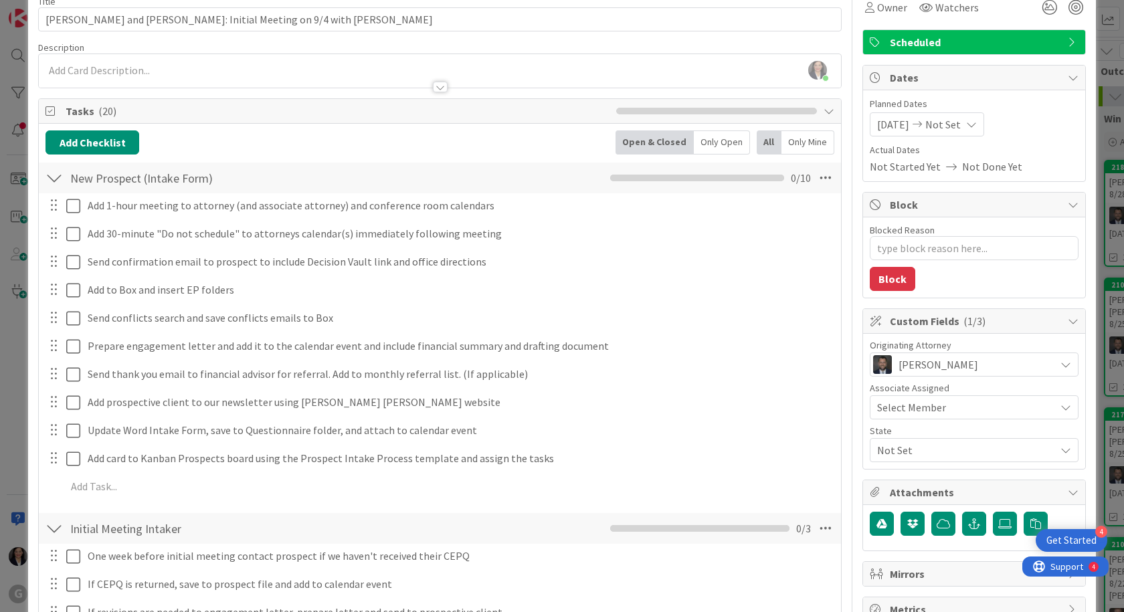
click at [938, 437] on div "State Not Set" at bounding box center [974, 444] width 209 height 36
click at [936, 449] on span "Not Set" at bounding box center [966, 450] width 178 height 16
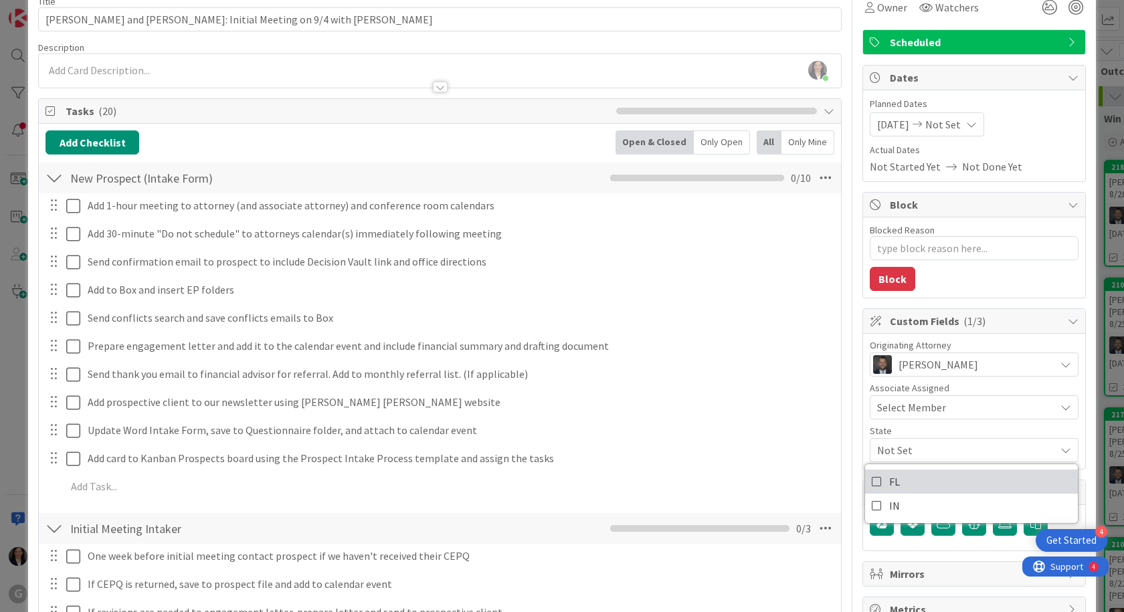
click at [913, 476] on link "FL" at bounding box center [971, 482] width 213 height 24
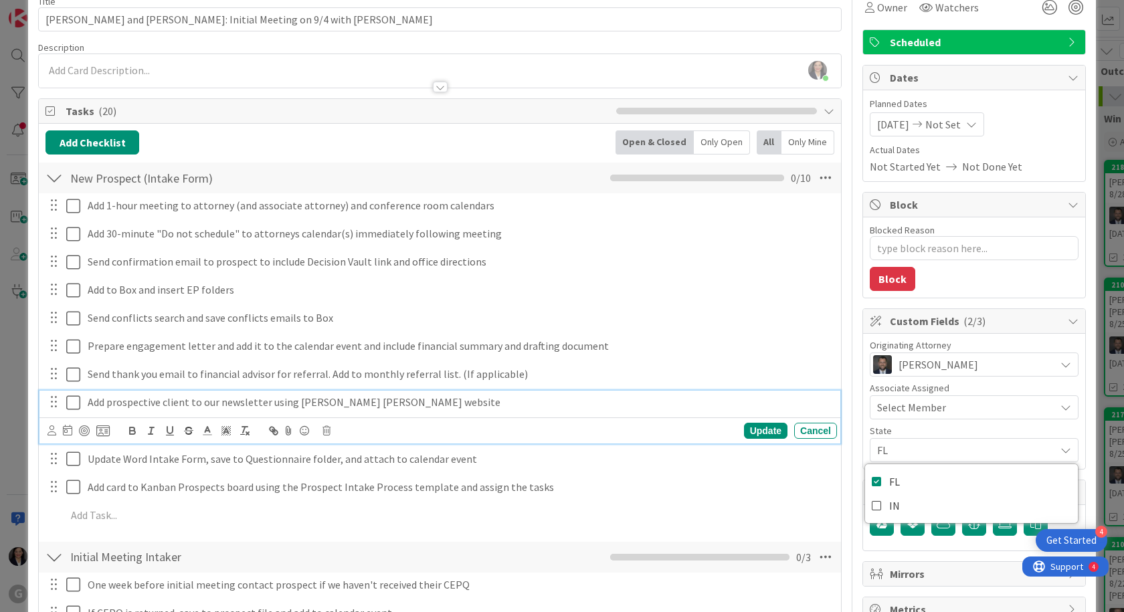
click at [825, 403] on div "Add prospective client to our newsletter using [PERSON_NAME] [PERSON_NAME] webs…" at bounding box center [459, 402] width 754 height 23
click at [821, 433] on div "Cancel" at bounding box center [815, 431] width 43 height 16
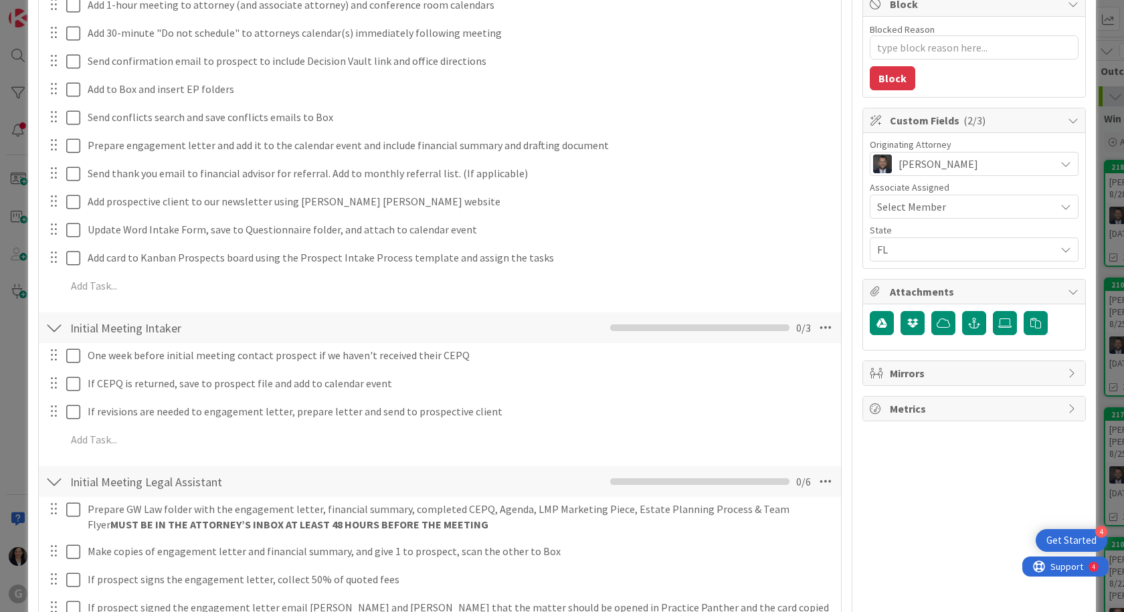
scroll to position [0, 0]
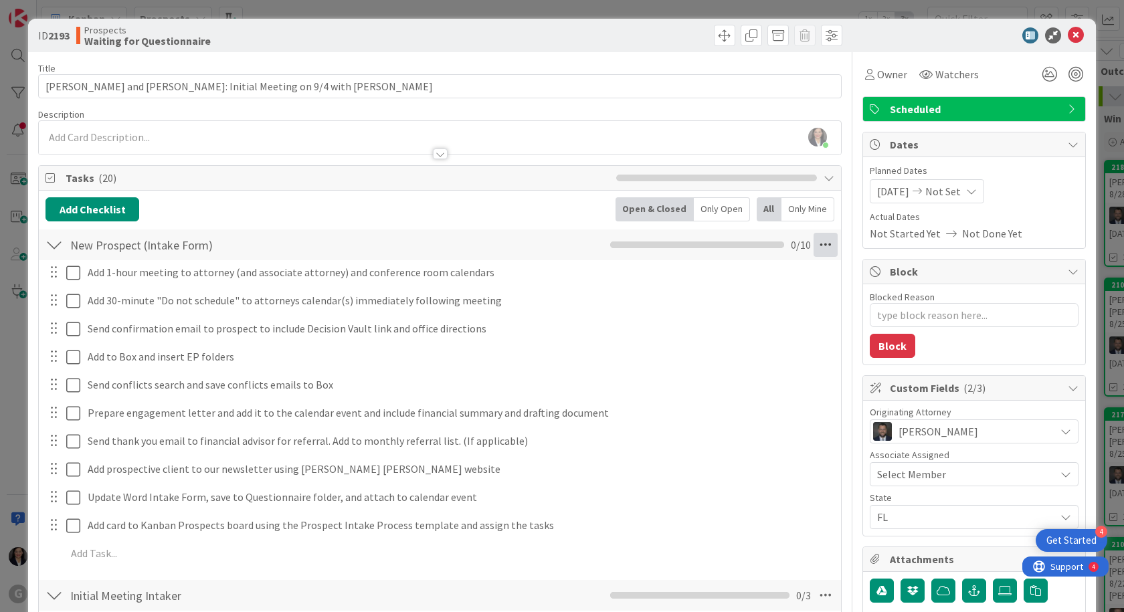
click at [813, 243] on icon at bounding box center [825, 245] width 24 height 24
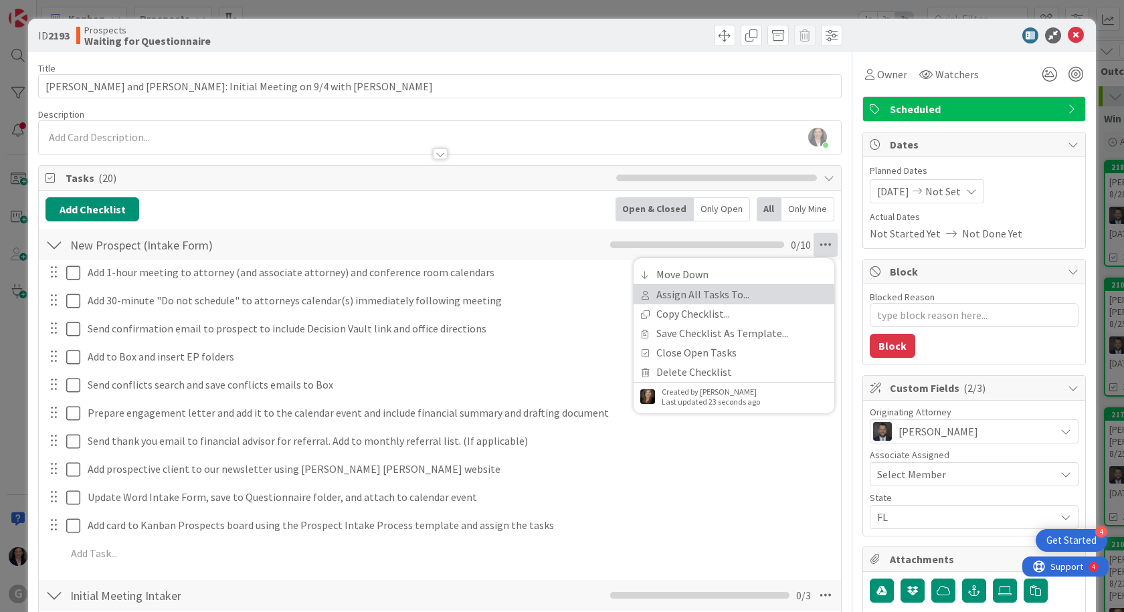
click at [726, 300] on link "Assign All Tasks To..." at bounding box center [733, 294] width 201 height 19
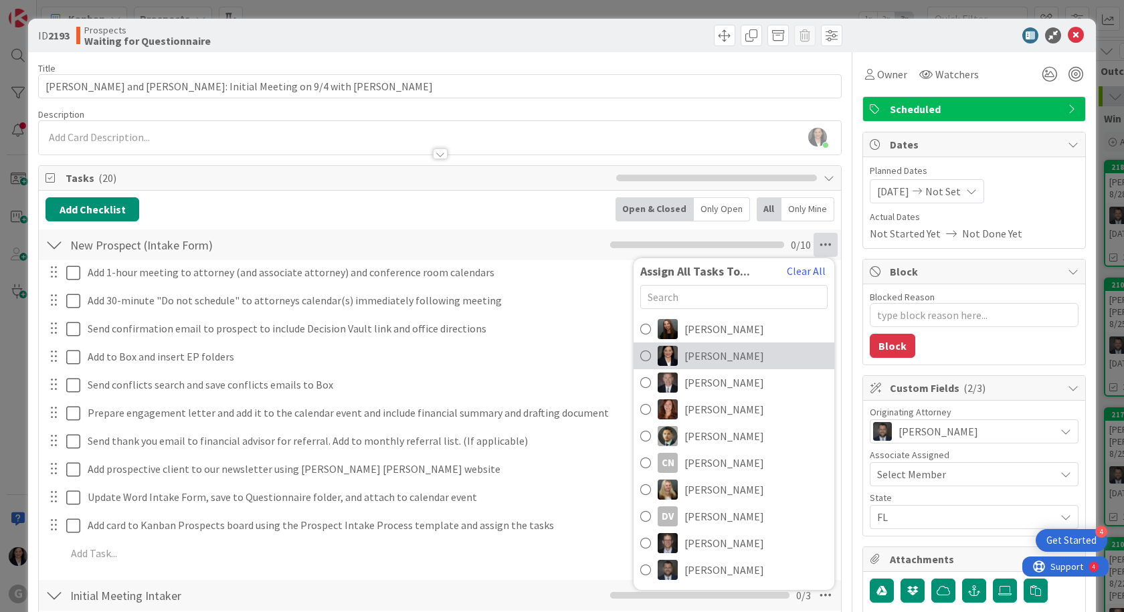
click at [693, 348] on span "[PERSON_NAME]" at bounding box center [724, 356] width 80 height 16
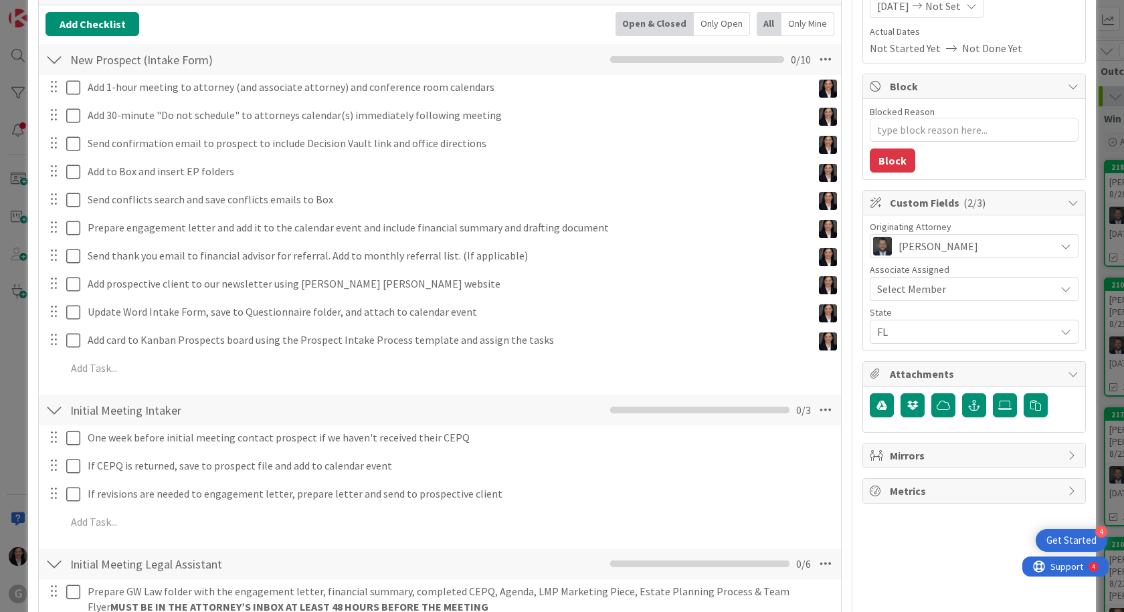
scroll to position [201, 0]
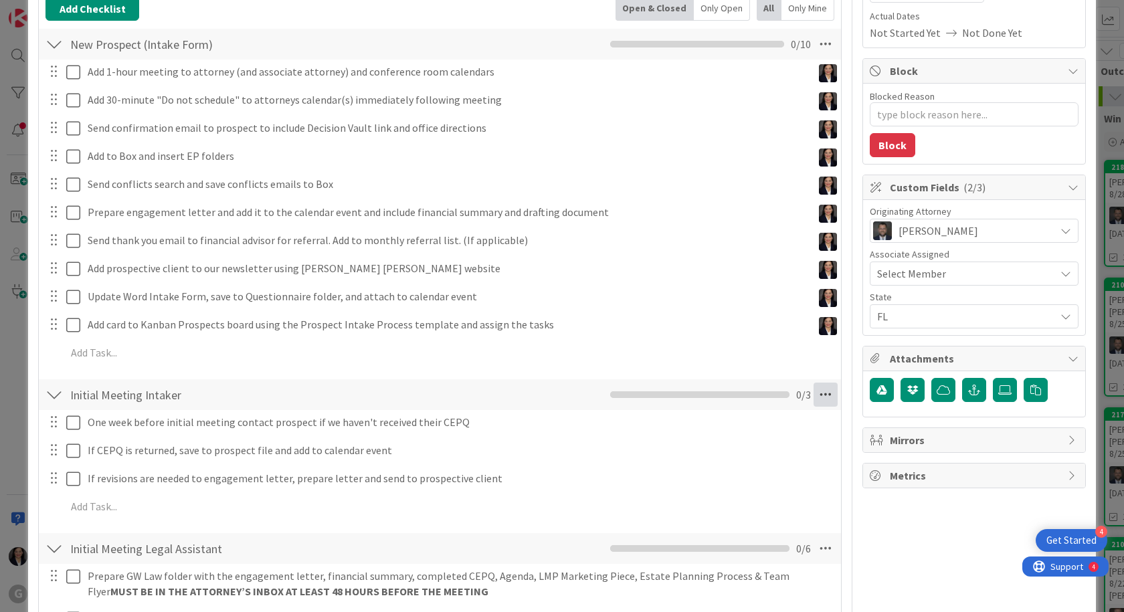
click at [813, 387] on icon at bounding box center [825, 395] width 24 height 24
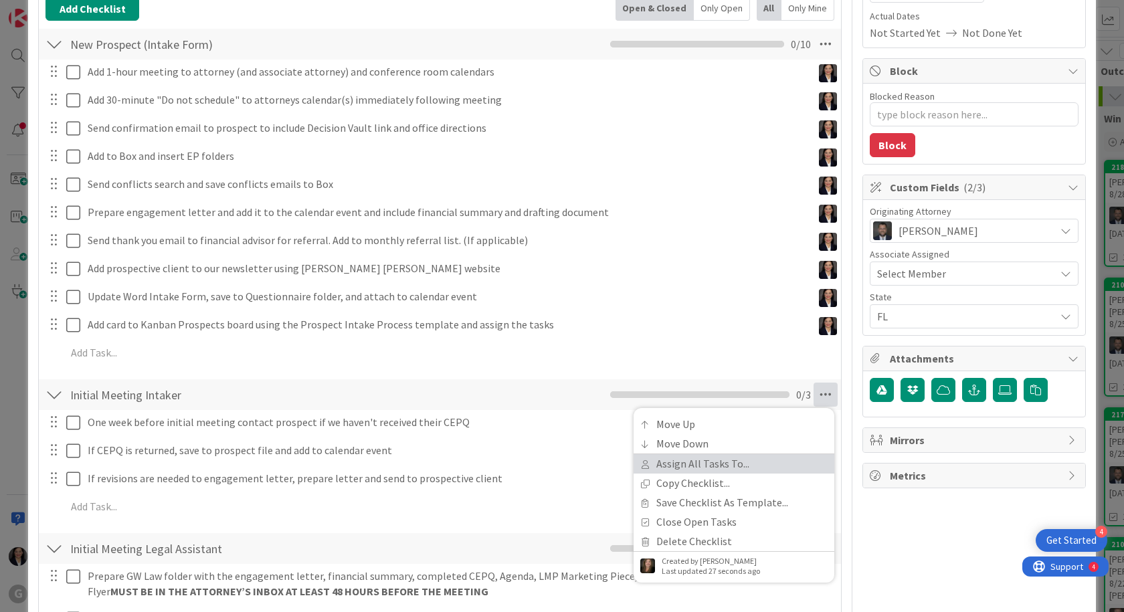
click at [736, 462] on link "Assign All Tasks To..." at bounding box center [733, 463] width 201 height 19
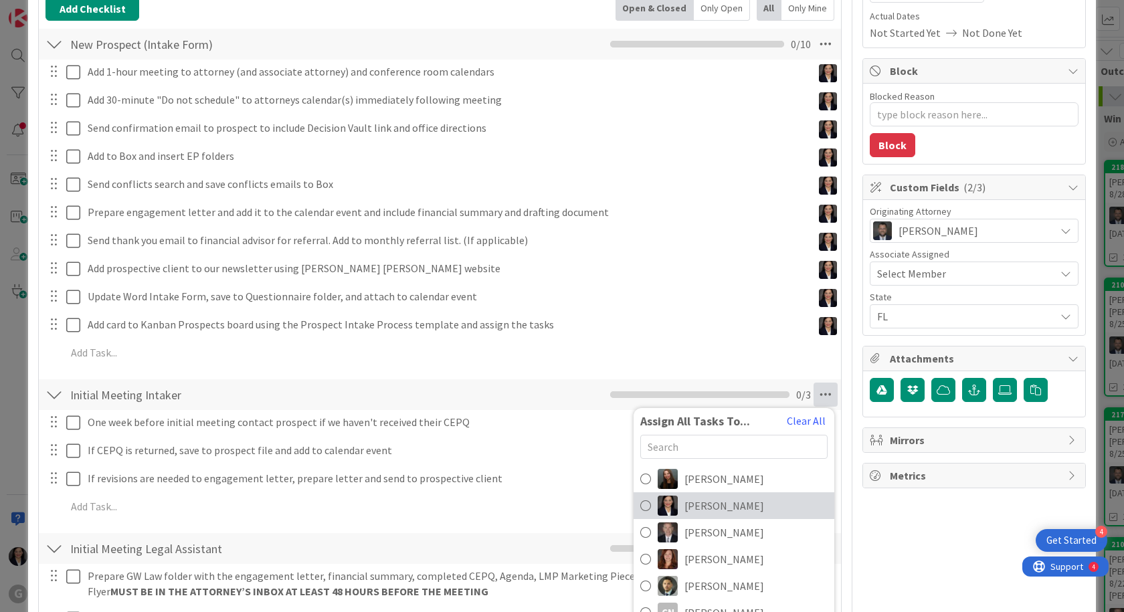
click at [729, 506] on span "[PERSON_NAME]" at bounding box center [724, 506] width 80 height 16
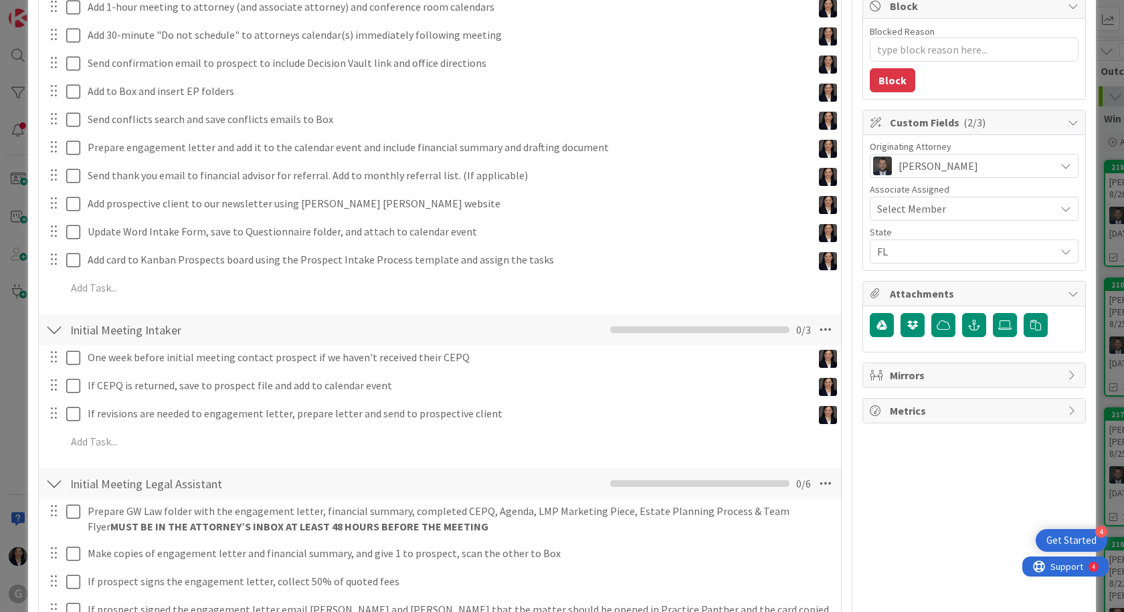
scroll to position [334, 0]
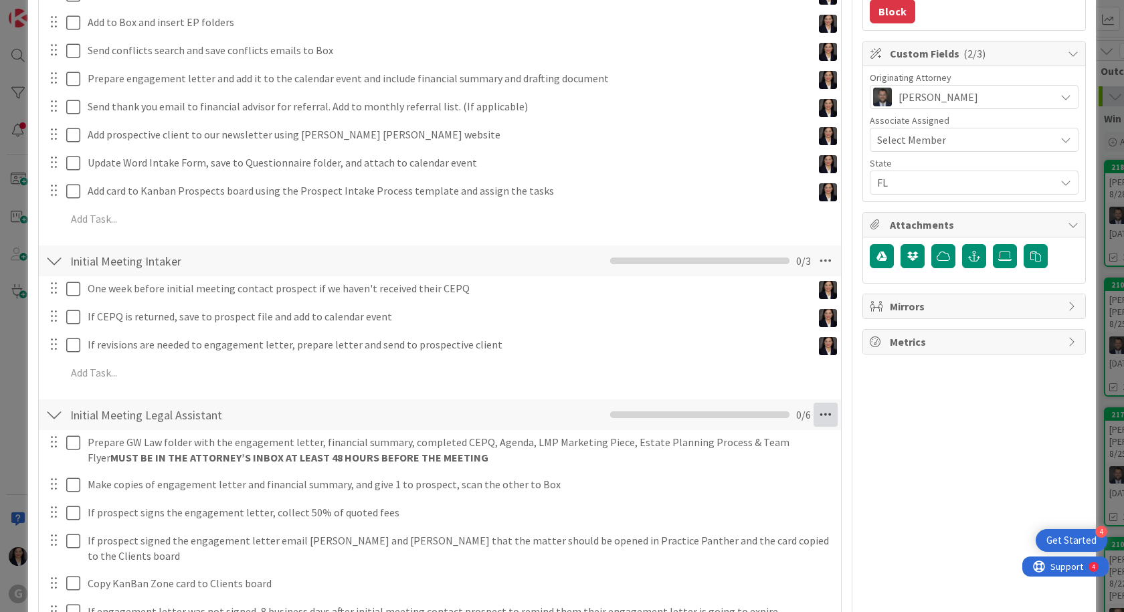
click at [819, 412] on icon at bounding box center [825, 415] width 24 height 24
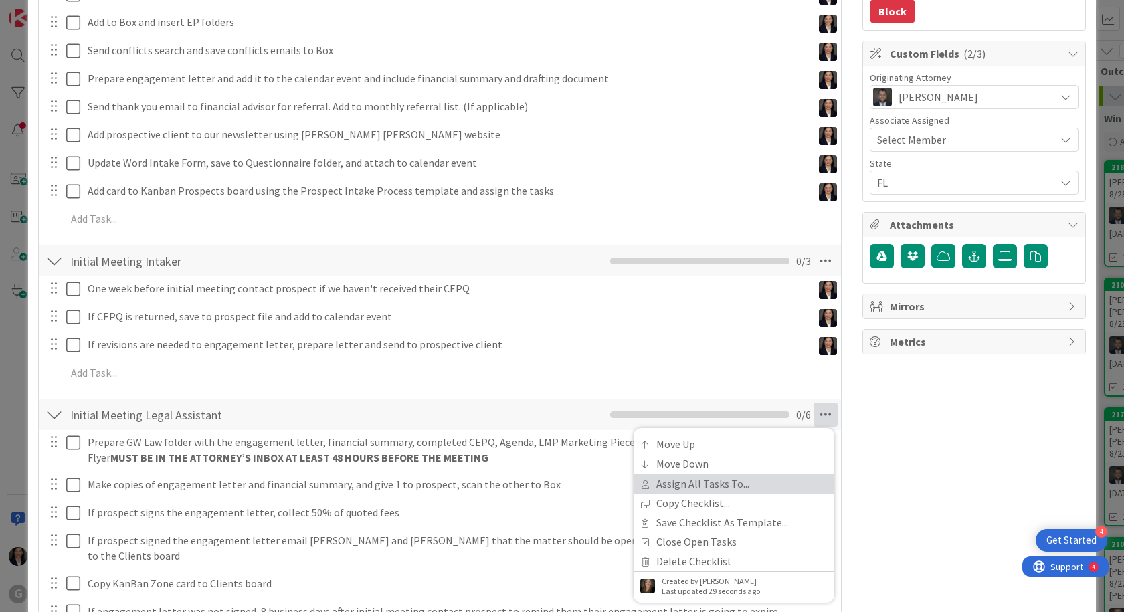
click at [702, 486] on link "Assign All Tasks To..." at bounding box center [733, 483] width 201 height 19
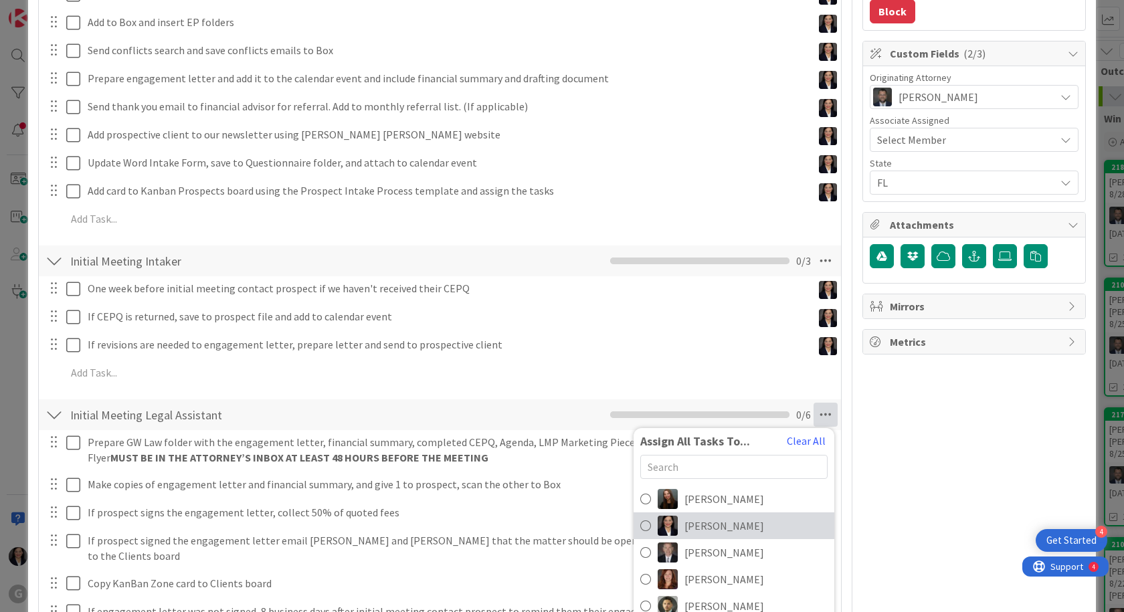
click at [728, 520] on span "[PERSON_NAME]" at bounding box center [724, 526] width 80 height 16
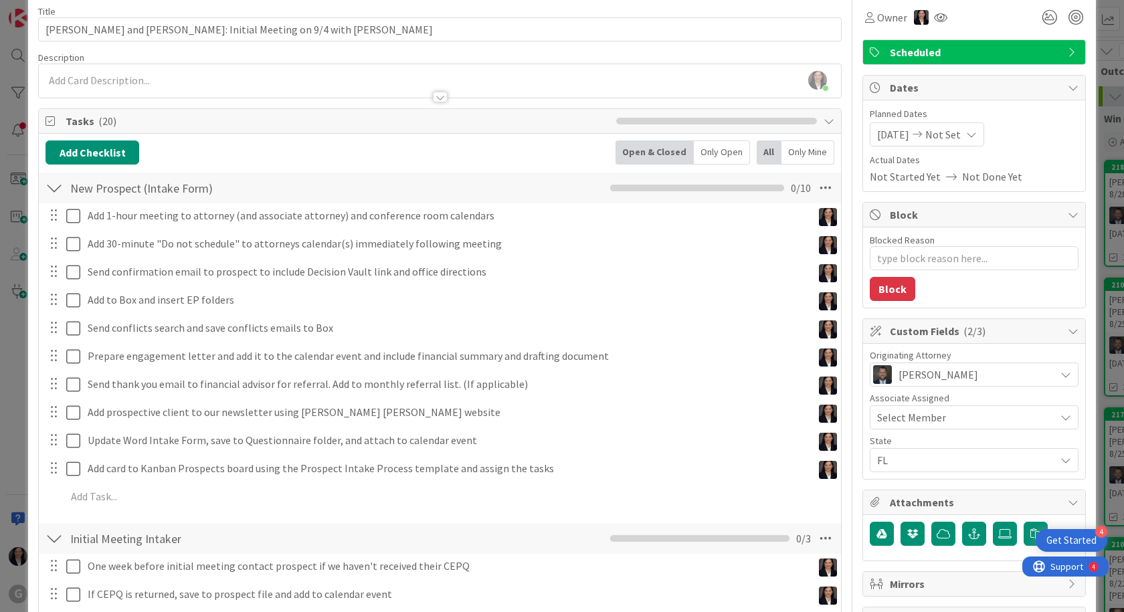
scroll to position [0, 0]
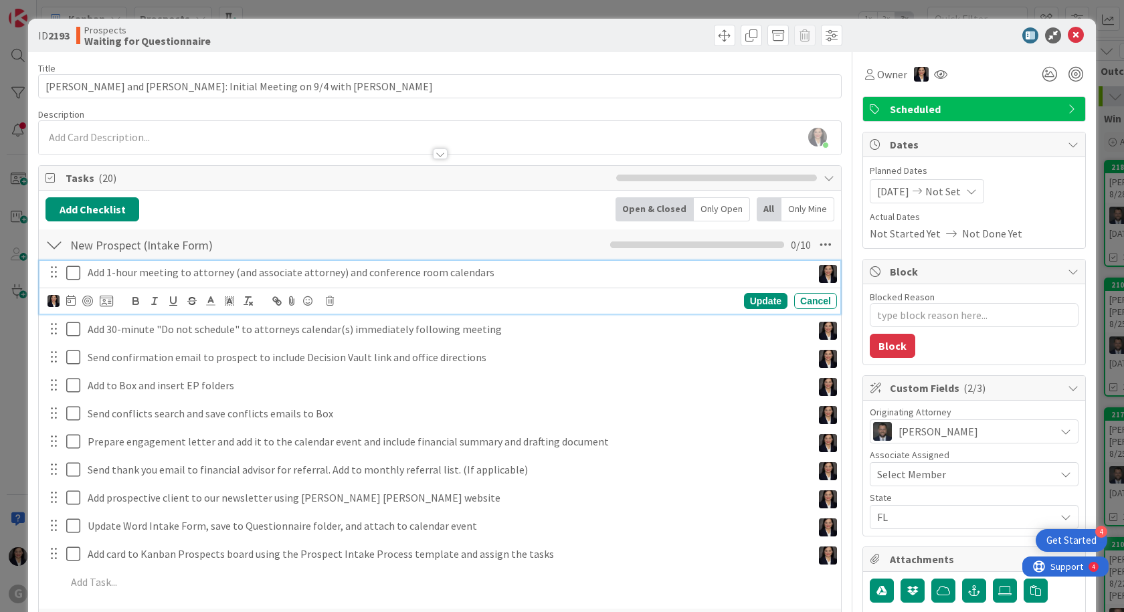
click at [74, 279] on icon at bounding box center [76, 273] width 20 height 16
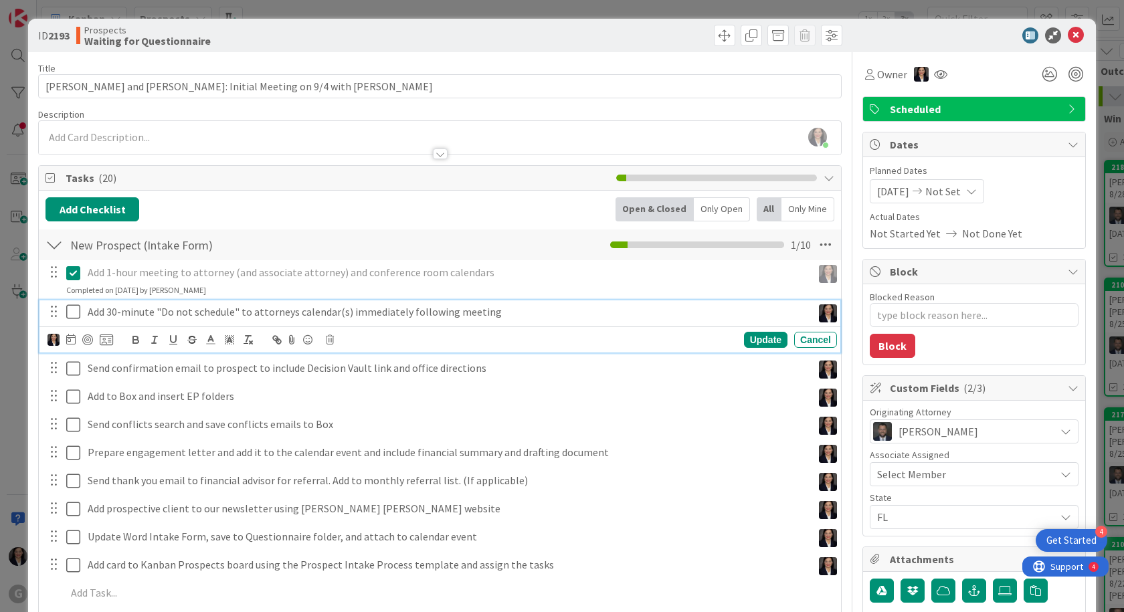
click at [76, 312] on icon at bounding box center [76, 312] width 20 height 16
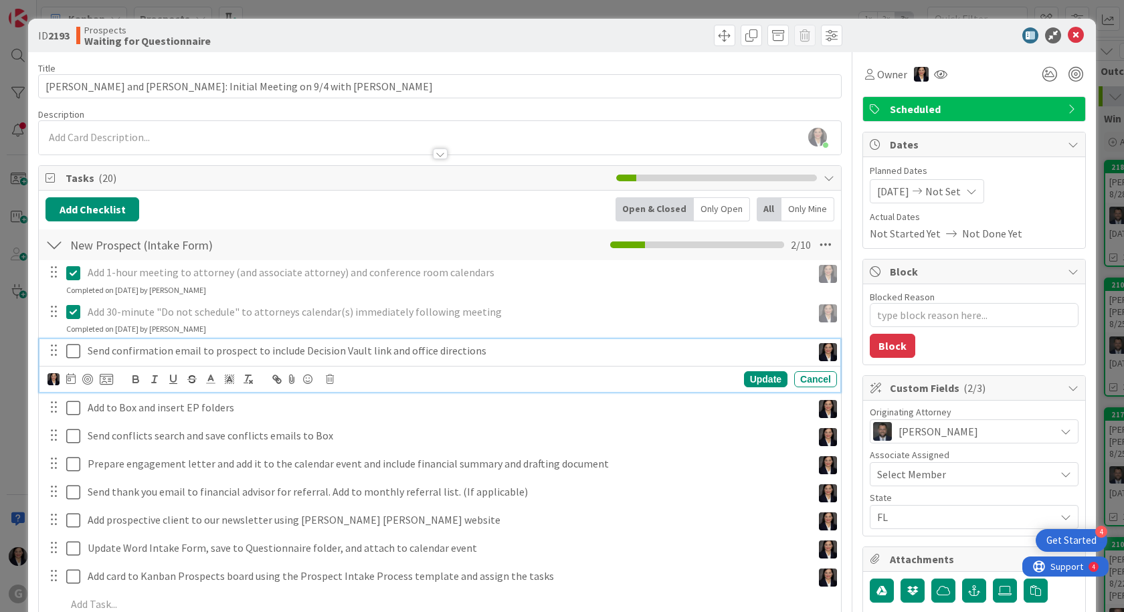
click at [76, 352] on icon at bounding box center [76, 351] width 20 height 16
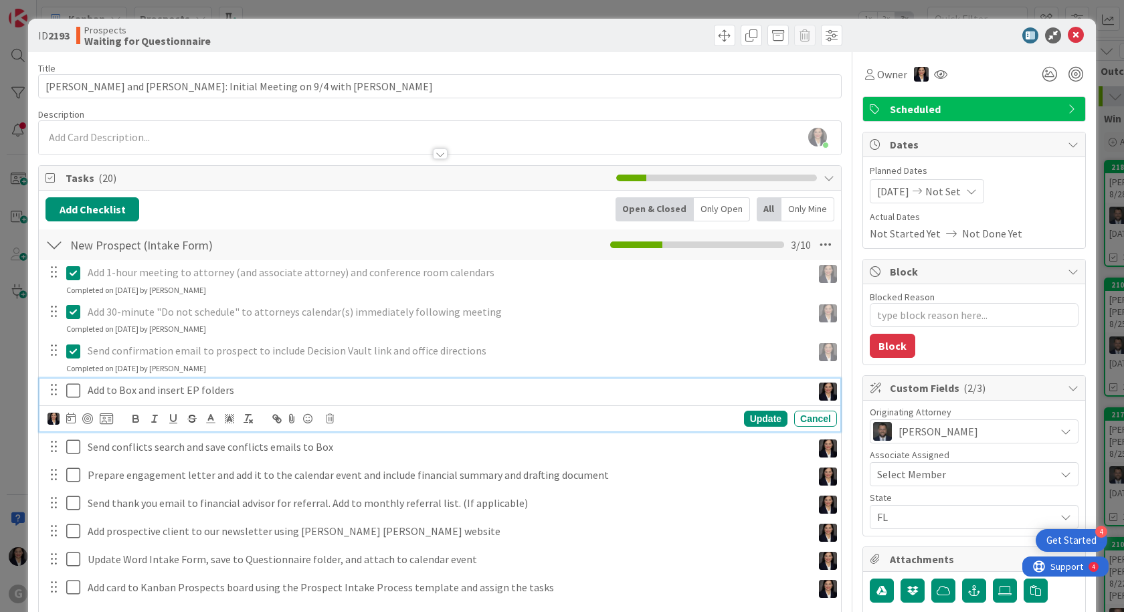
click at [72, 395] on icon at bounding box center [76, 391] width 20 height 16
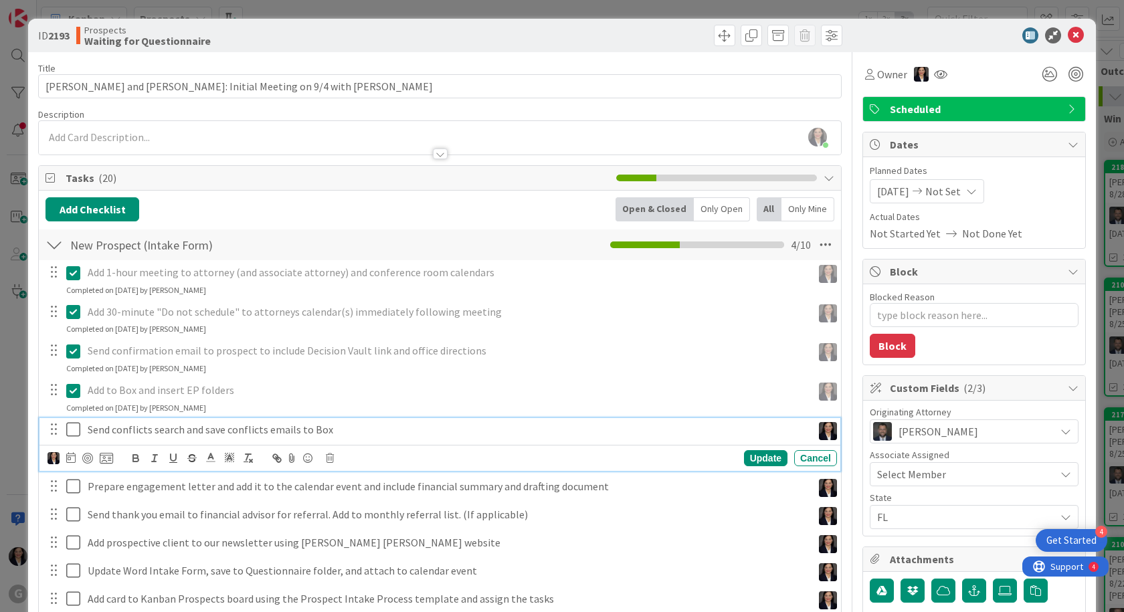
click at [68, 424] on icon at bounding box center [76, 429] width 20 height 16
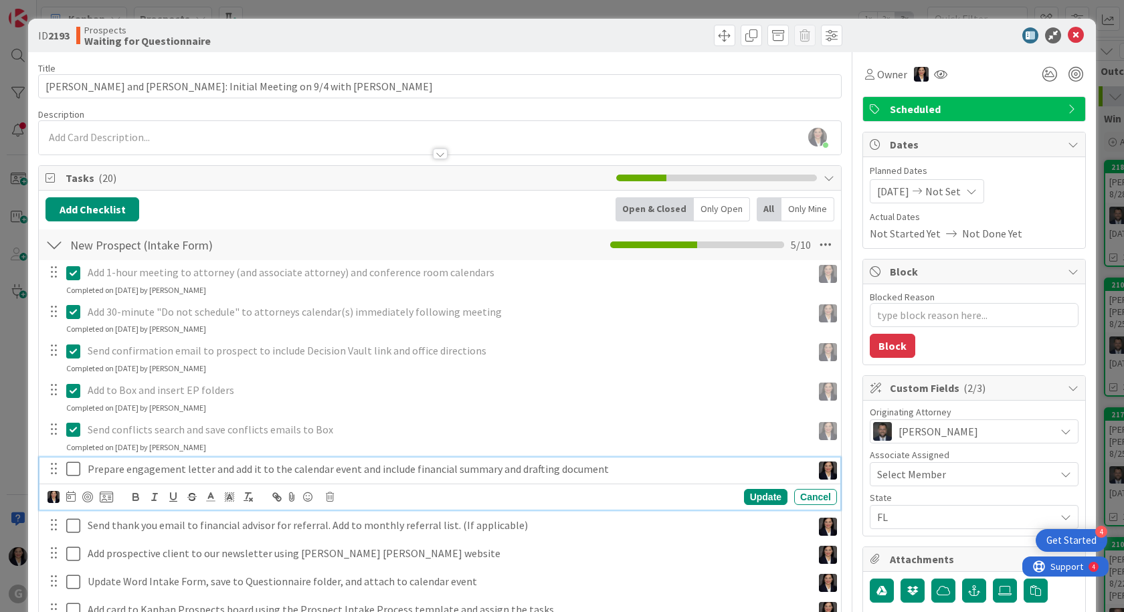
click at [76, 467] on icon at bounding box center [76, 469] width 20 height 16
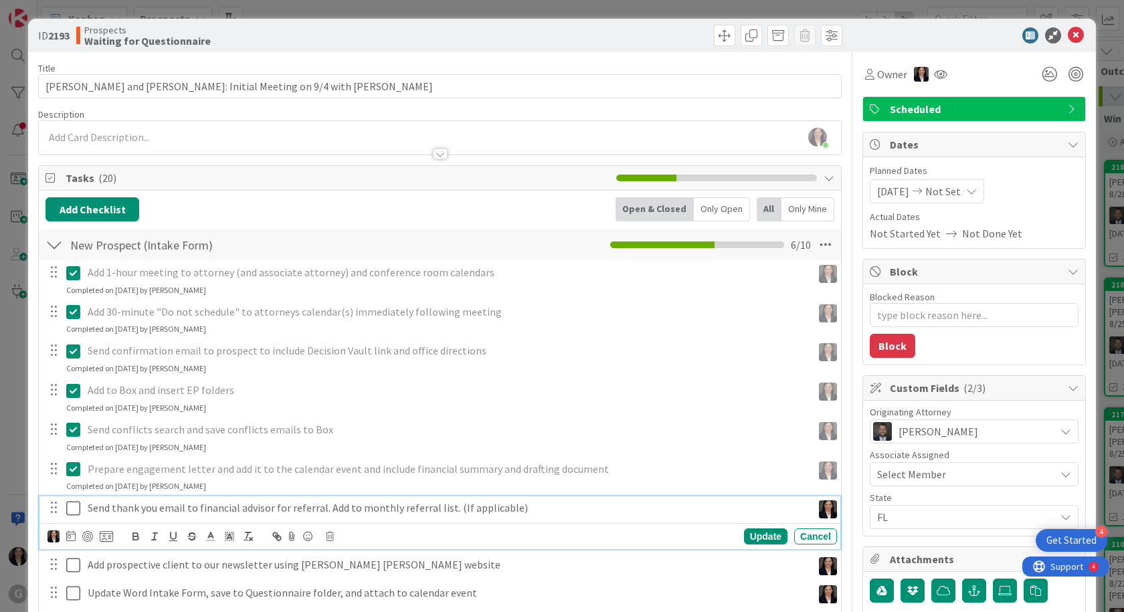
click at [80, 503] on icon at bounding box center [76, 508] width 20 height 16
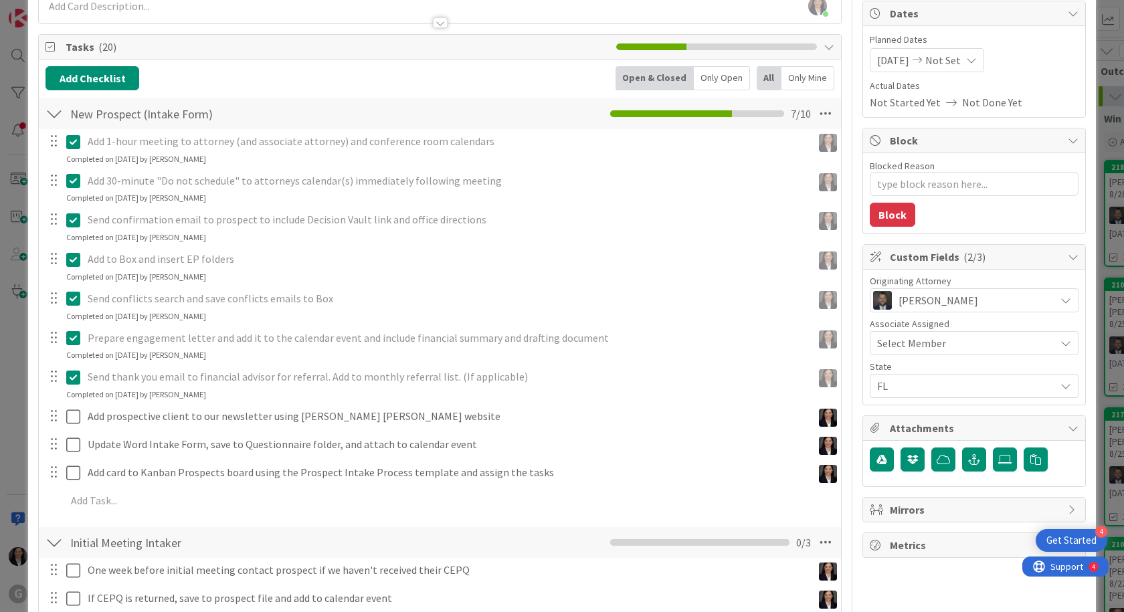
scroll to position [134, 0]
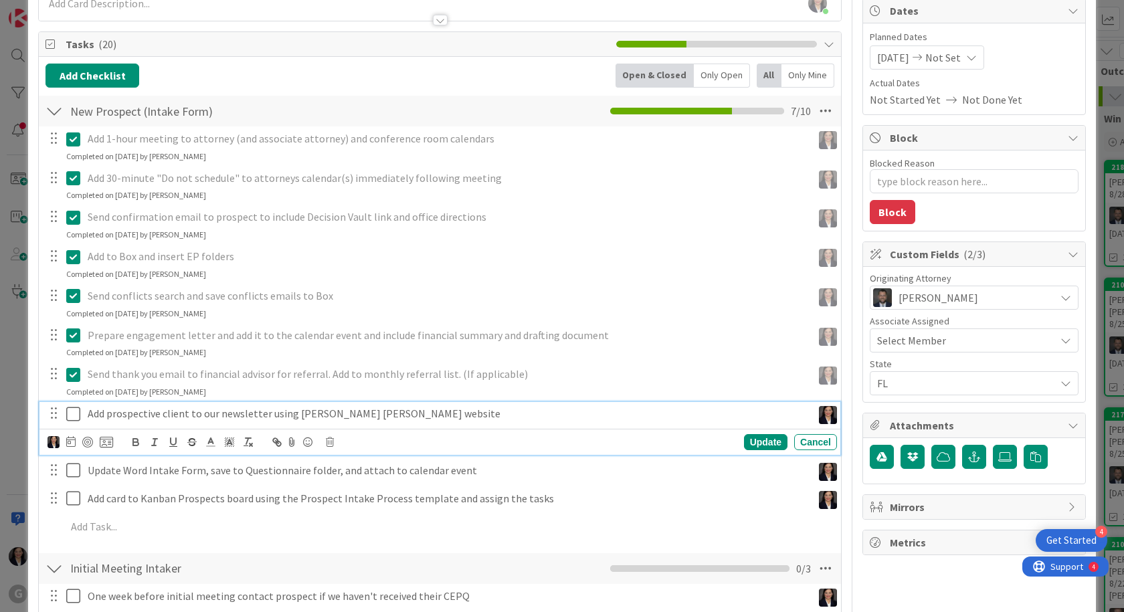
click at [70, 416] on icon at bounding box center [76, 414] width 20 height 16
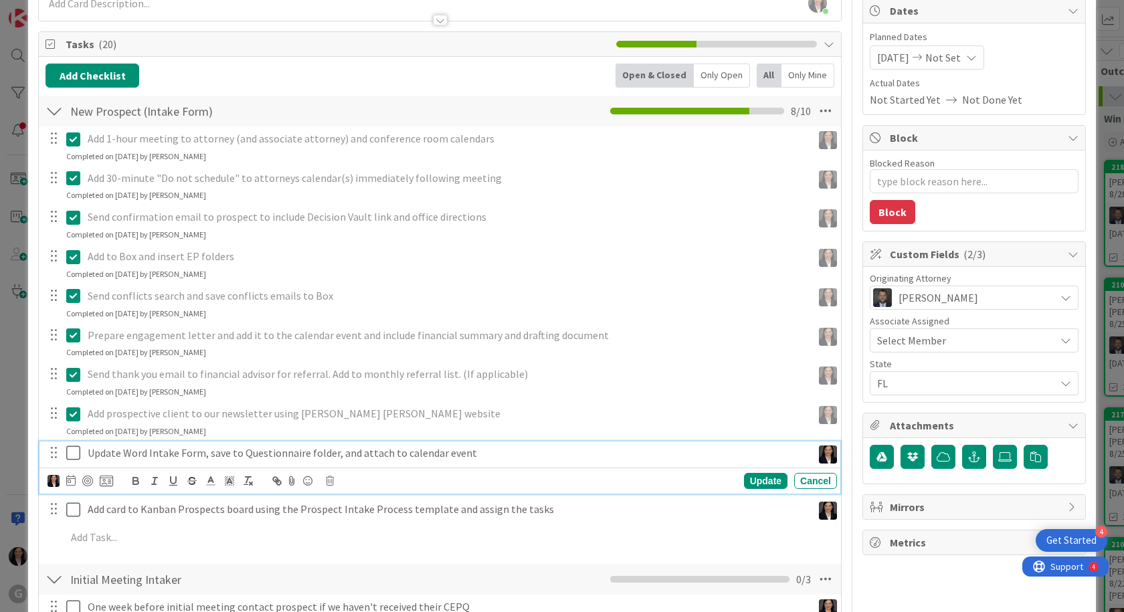
click at [75, 451] on icon at bounding box center [76, 453] width 20 height 16
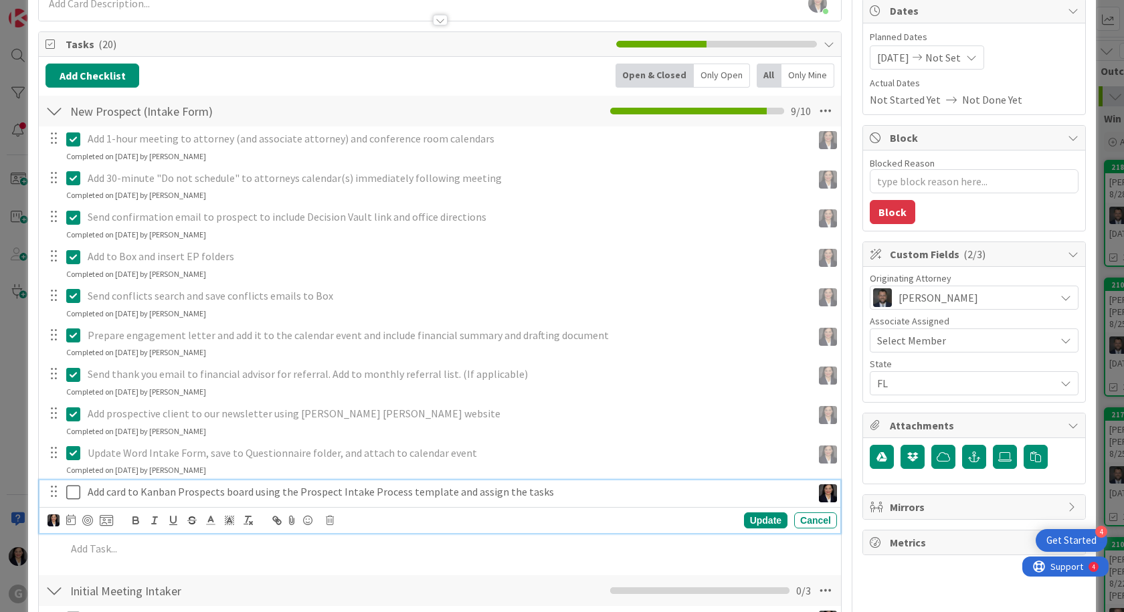
click at [76, 489] on icon at bounding box center [76, 492] width 20 height 16
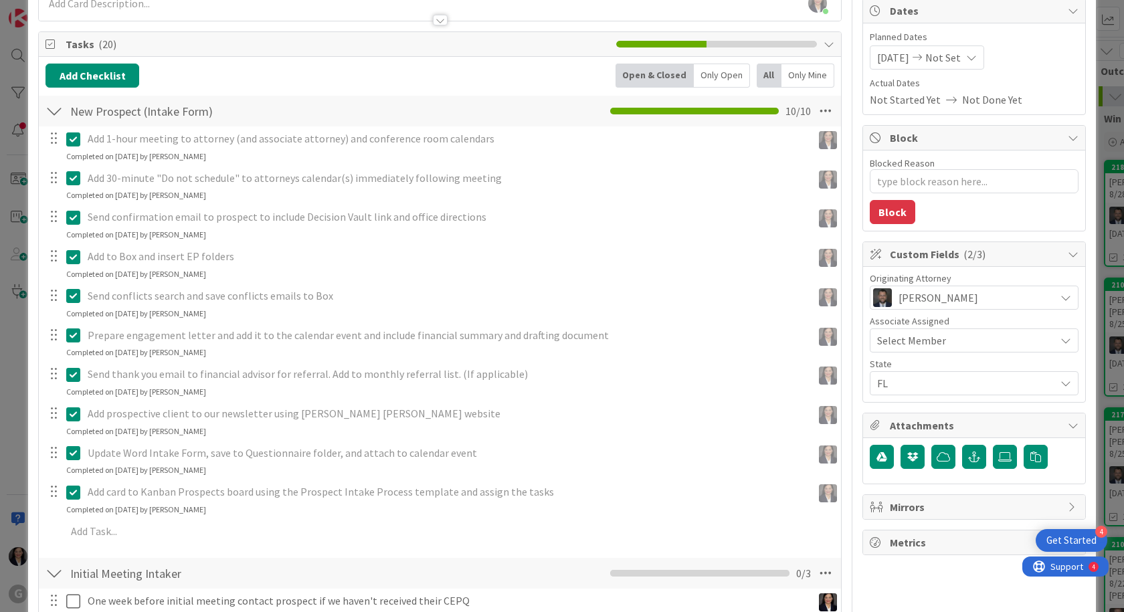
type textarea "x"
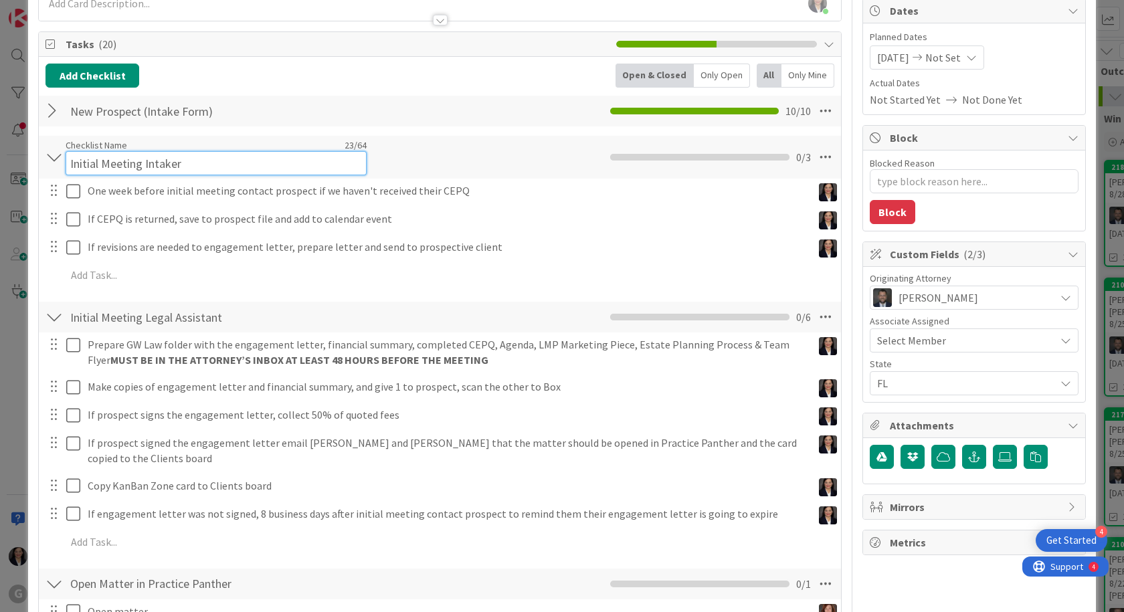
click at [179, 157] on input "Initial Meeting Intaker" at bounding box center [216, 163] width 301 height 24
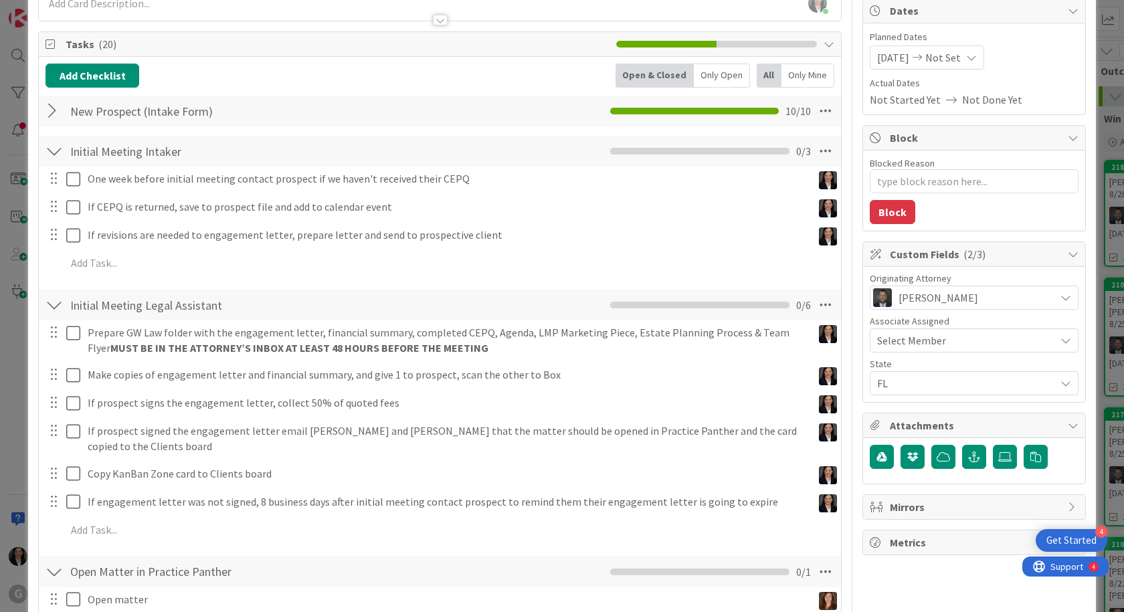
click at [215, 142] on div "Checklist Name 23 / 64 Initial Meeting Intaker" at bounding box center [216, 151] width 301 height 24
drag, startPoint x: 480, startPoint y: 134, endPoint x: 480, endPoint y: 143, distance: 9.4
click at [480, 135] on div "Add Checklist Open & Closed Only Open All Only Mine New Prospect (Intake Form) …" at bounding box center [439, 355] width 789 height 583
click at [411, 155] on div "Initial Meeting Intaker Checklist Name 23 / 64 Initial Meeting Intaker Move Up …" at bounding box center [440, 151] width 802 height 31
click at [818, 149] on icon at bounding box center [825, 151] width 24 height 24
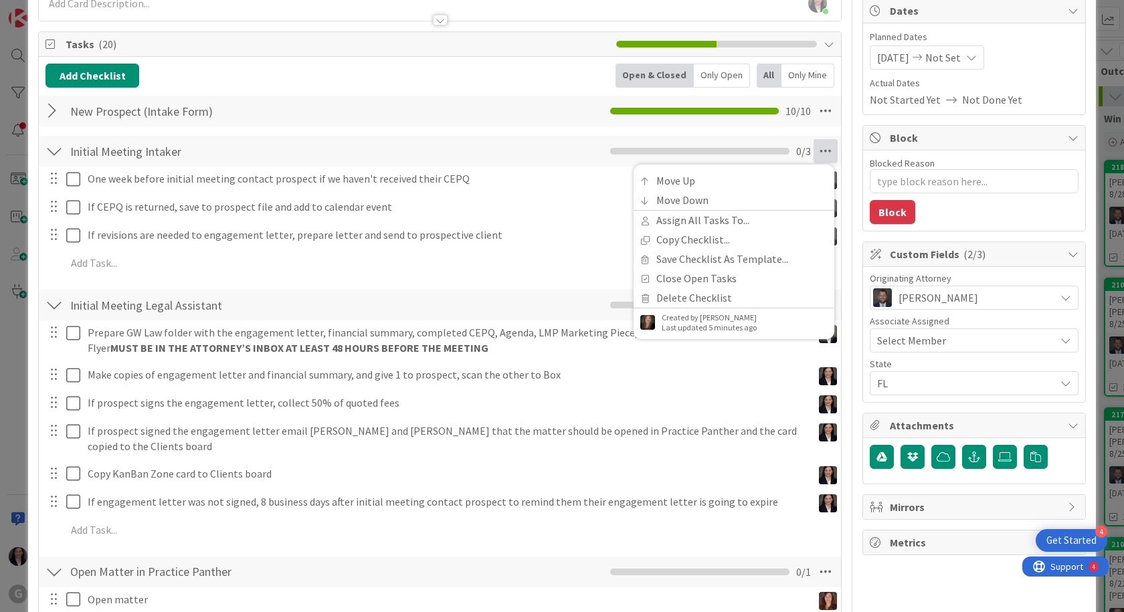
click at [554, 164] on div "Initial Meeting Intaker Checklist Name 23 / 64 Initial Meeting Intaker Move Up …" at bounding box center [440, 151] width 802 height 31
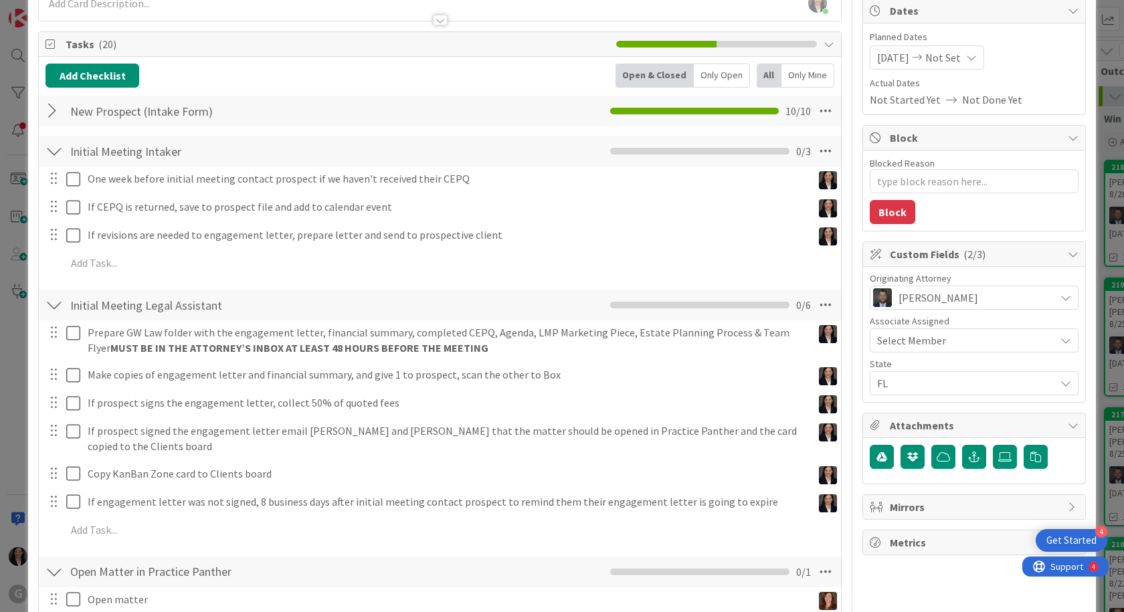
drag, startPoint x: 223, startPoint y: 165, endPoint x: 181, endPoint y: 148, distance: 45.6
click at [219, 163] on div "Initial Meeting Intaker Checklist Name 23 / 64 Initial Meeting Intaker Move Up …" at bounding box center [440, 151] width 802 height 31
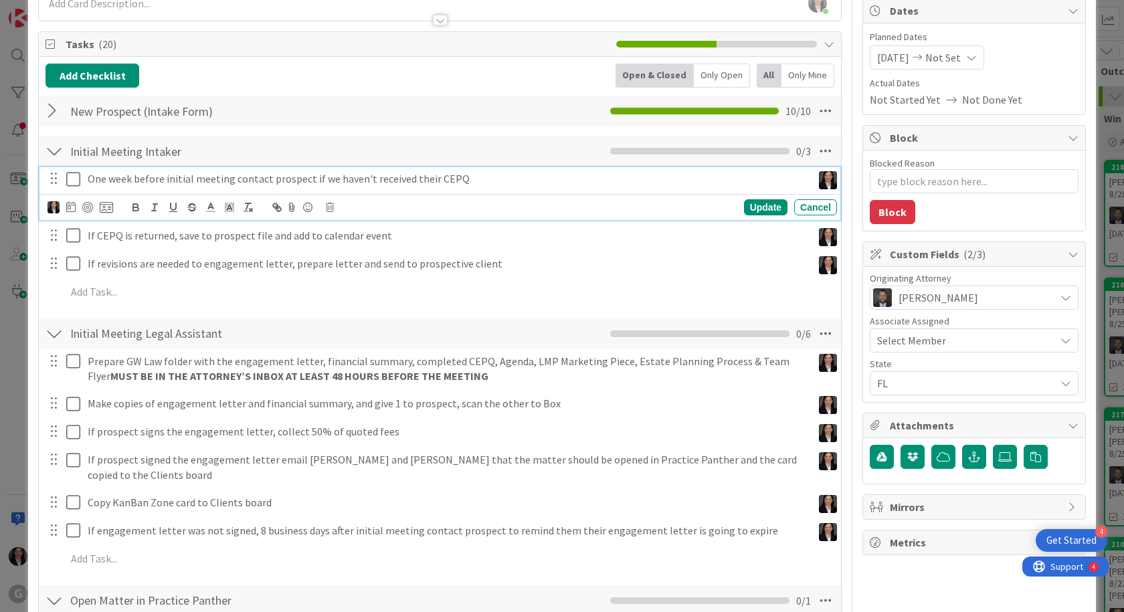
click at [138, 175] on p "One week before initial meeting contact prospect if we haven't received their C…" at bounding box center [447, 178] width 719 height 15
click at [72, 211] on icon at bounding box center [70, 206] width 9 height 11
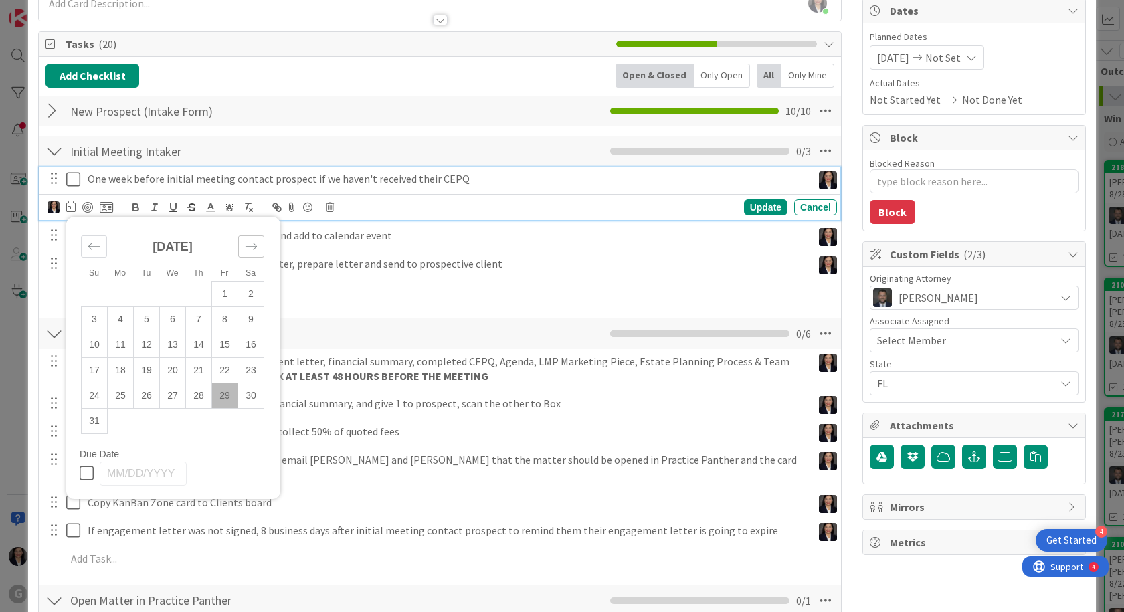
click at [241, 243] on div "Move forward to switch to the next month." at bounding box center [251, 246] width 26 height 22
click at [140, 298] on td "2" at bounding box center [147, 293] width 26 height 25
type input "[DATE]"
type textarea "x"
click at [752, 209] on div "Update" at bounding box center [765, 207] width 43 height 16
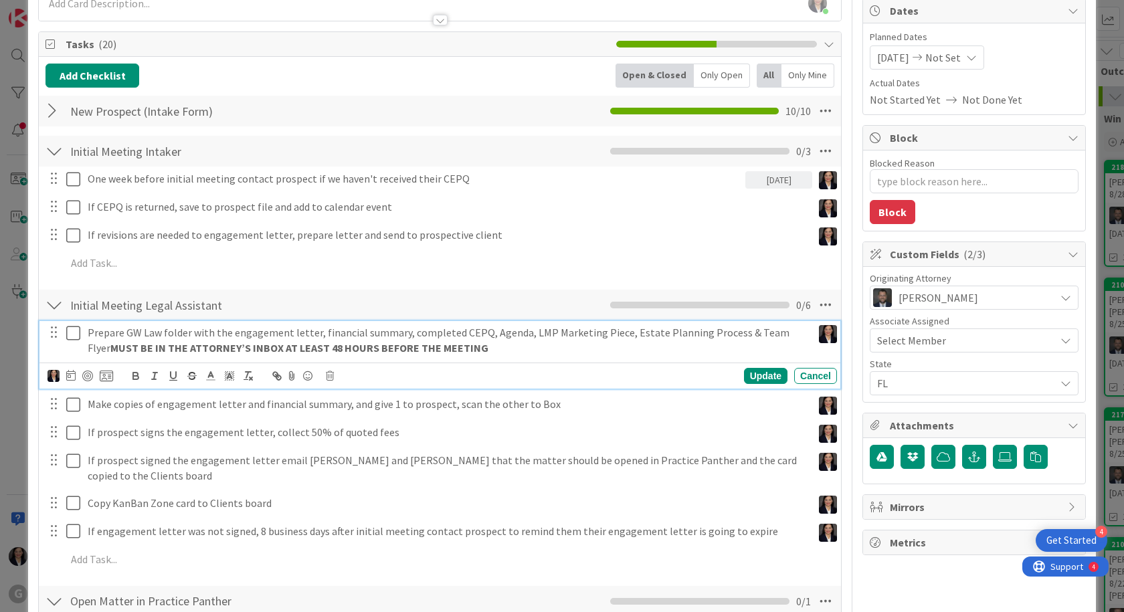
click at [140, 335] on p "Prepare GW Law folder with the engagement letter, financial summary, completed …" at bounding box center [447, 340] width 719 height 30
click at [69, 375] on icon at bounding box center [70, 375] width 9 height 11
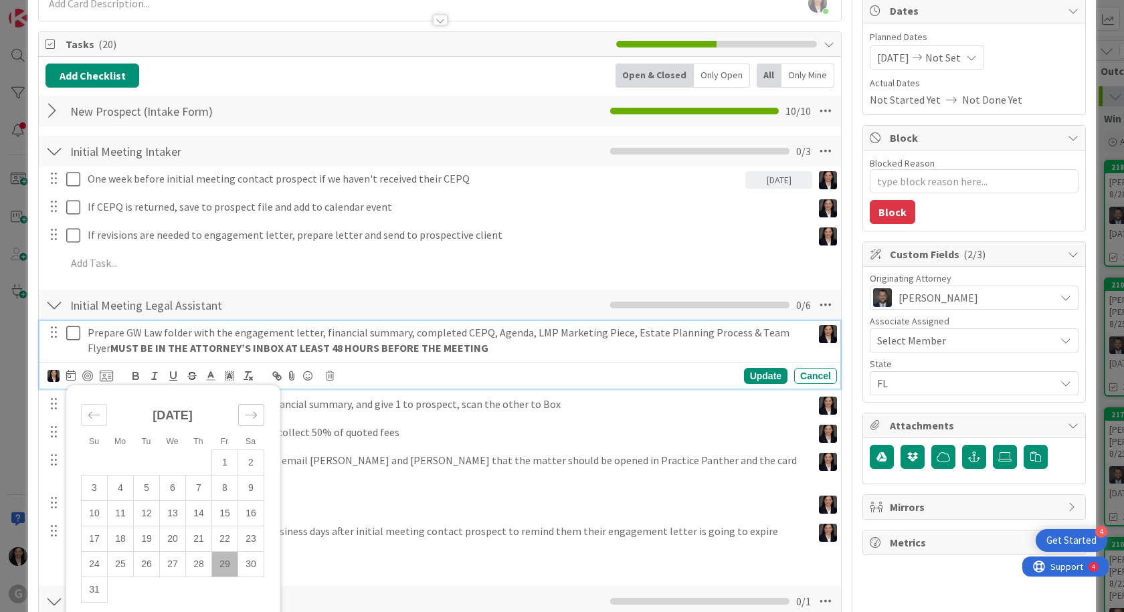
click at [261, 416] on div "Move forward to switch to the next month." at bounding box center [251, 415] width 26 height 22
click at [163, 462] on td "3" at bounding box center [173, 462] width 26 height 25
type input "[DATE]"
click at [744, 377] on div "Update" at bounding box center [765, 376] width 43 height 16
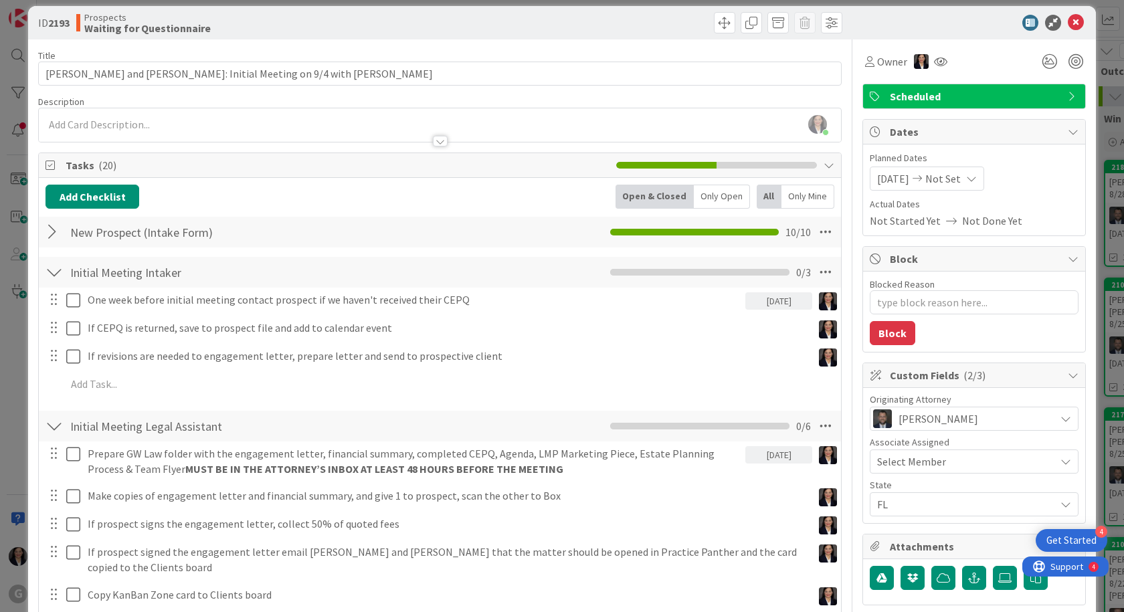
scroll to position [0, 0]
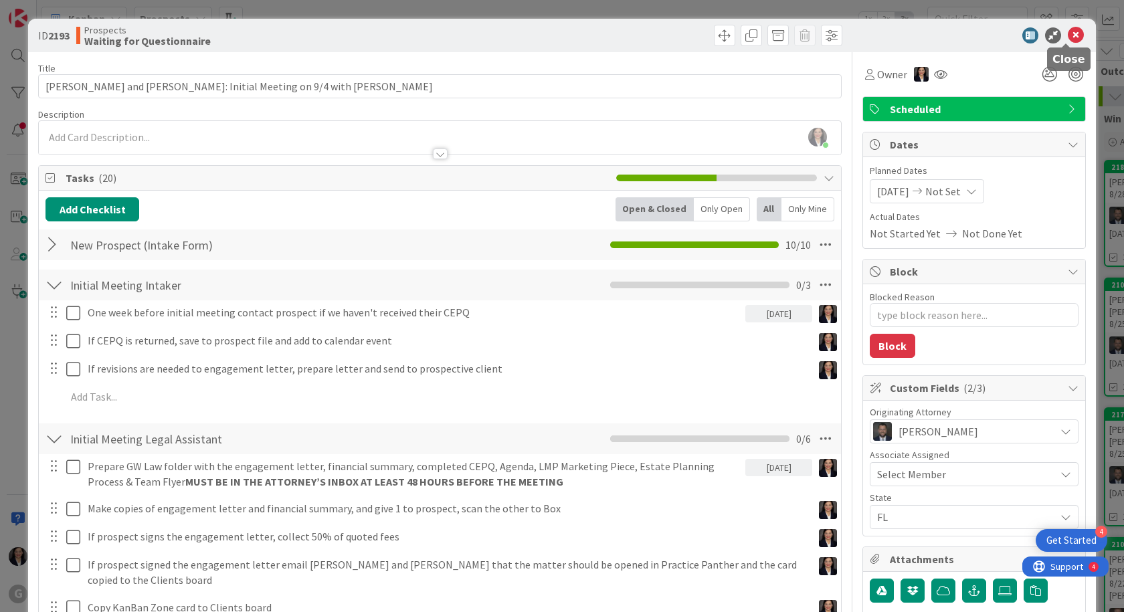
click at [1067, 31] on icon at bounding box center [1075, 35] width 16 height 16
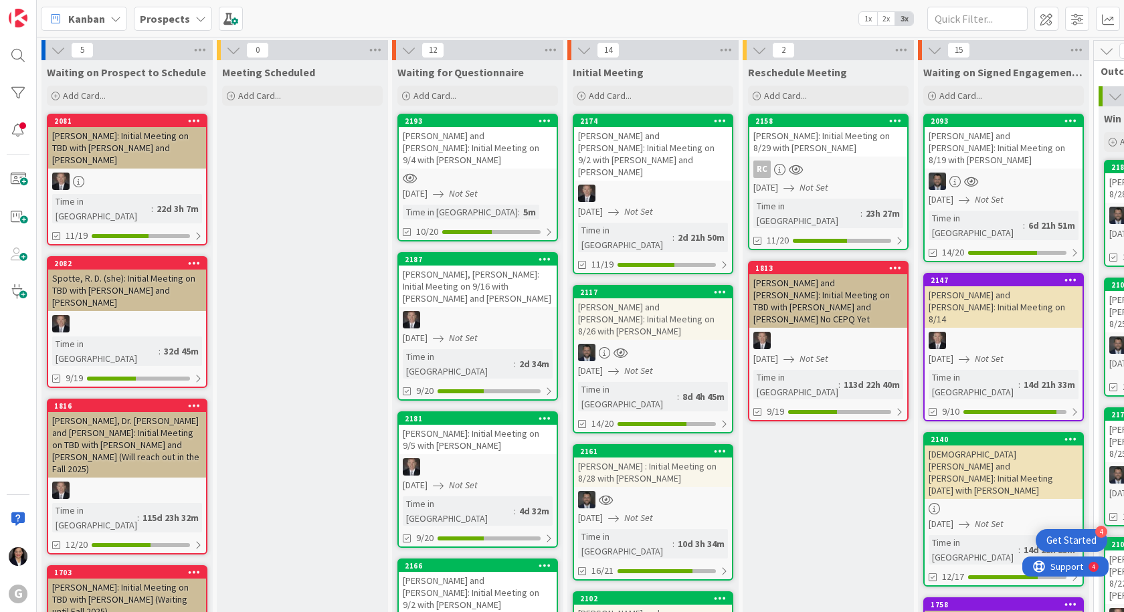
click at [518, 140] on div "[PERSON_NAME] and [PERSON_NAME]: Initial Meeting on 9/4 with [PERSON_NAME]" at bounding box center [478, 147] width 158 height 41
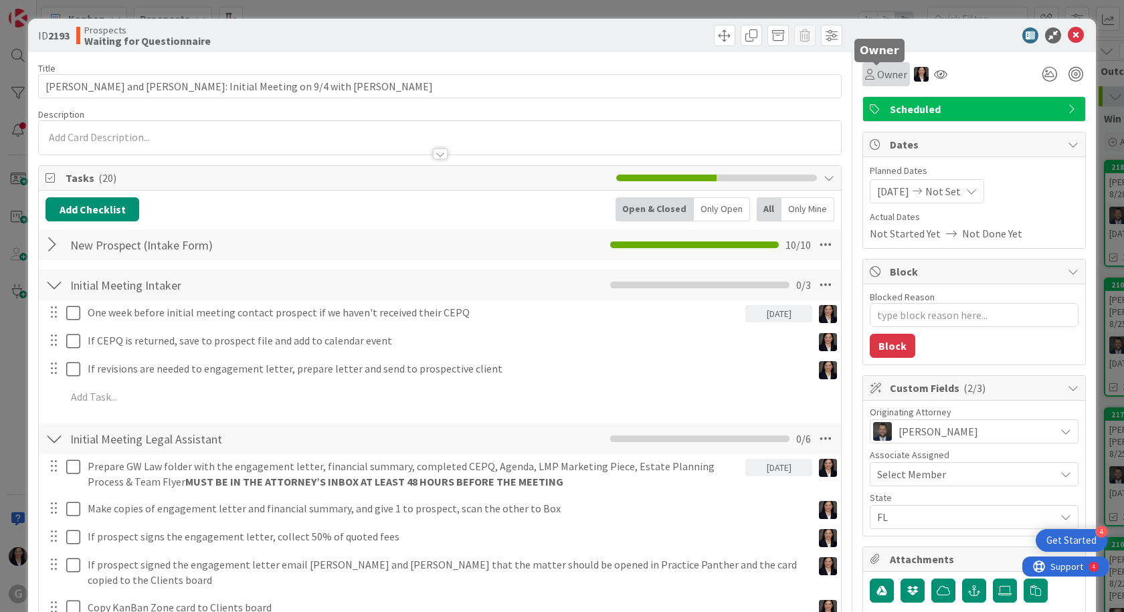
click at [877, 76] on span "Owner" at bounding box center [892, 74] width 30 height 16
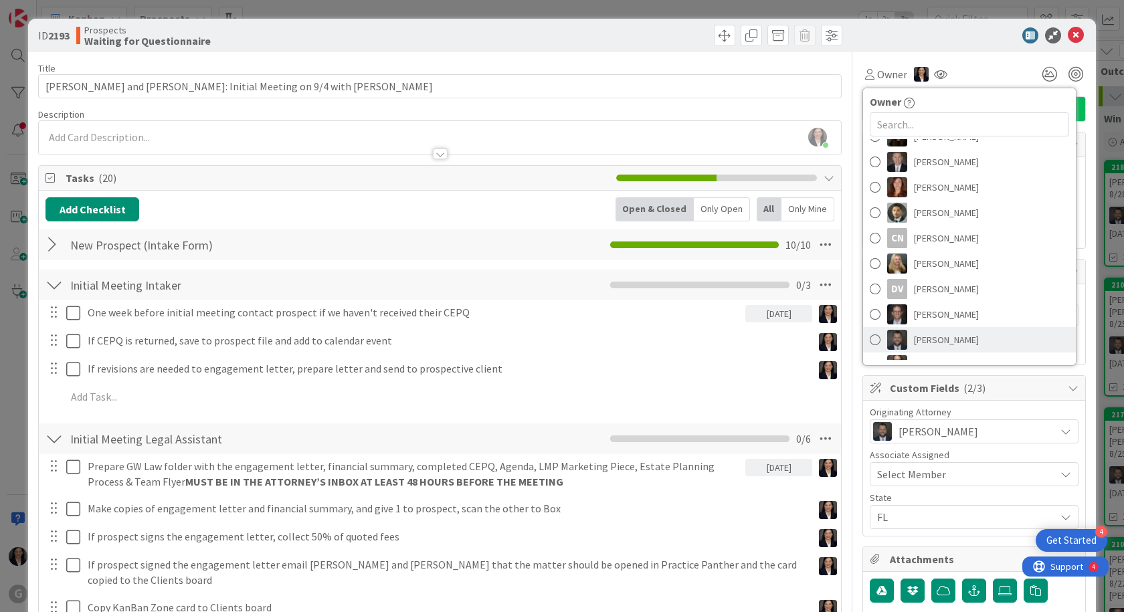
scroll to position [197, 0]
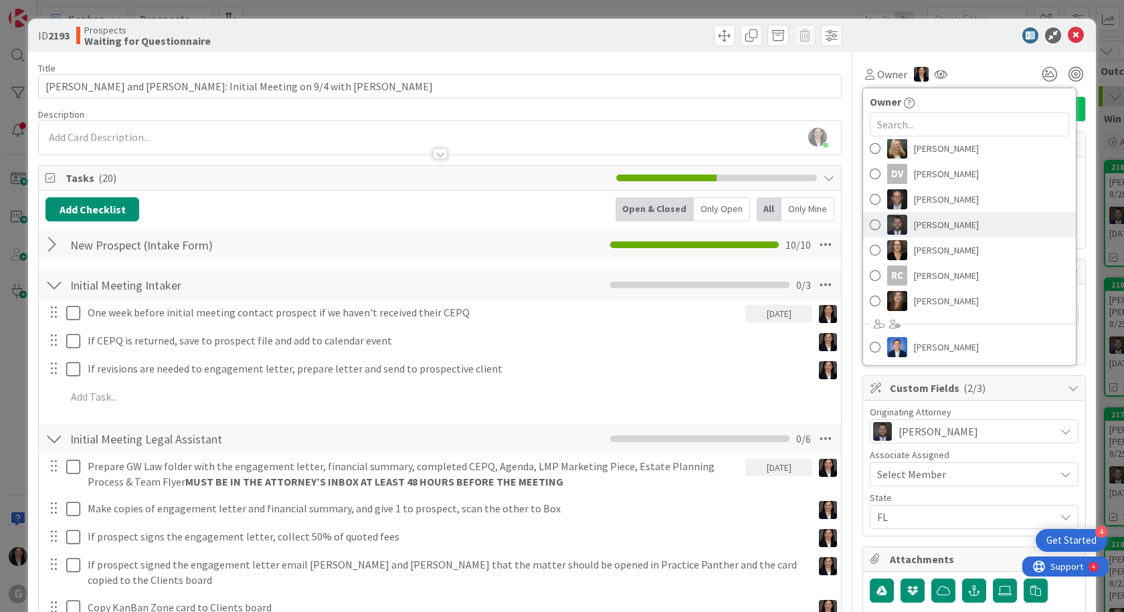
click at [936, 233] on span "[PERSON_NAME]" at bounding box center [946, 225] width 65 height 20
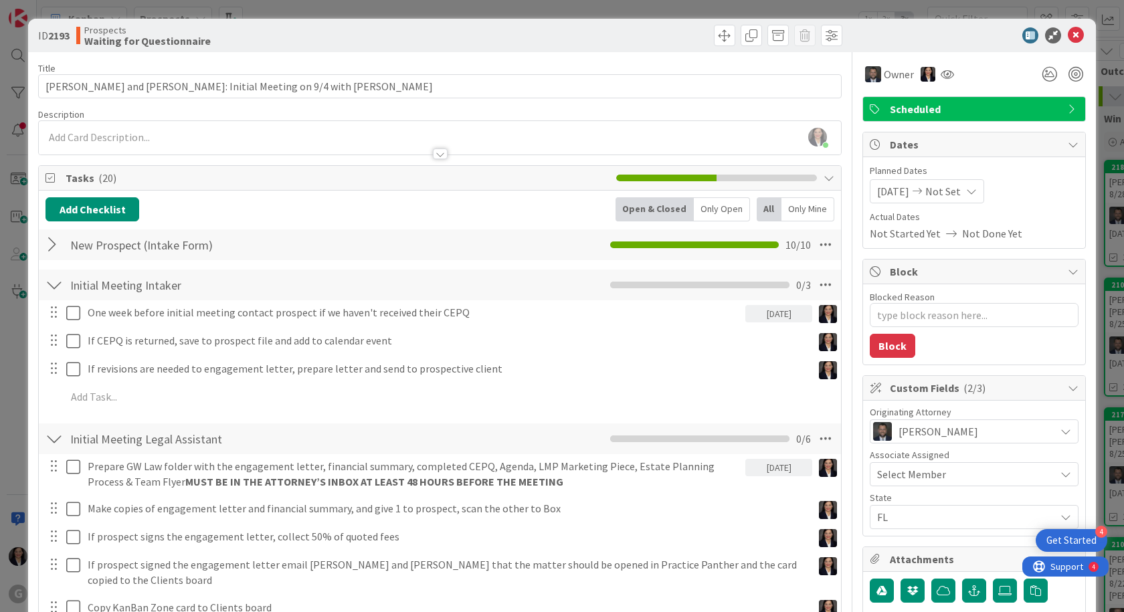
type textarea "x"
click at [1070, 37] on icon at bounding box center [1075, 35] width 16 height 16
